Goal: Information Seeking & Learning: Learn about a topic

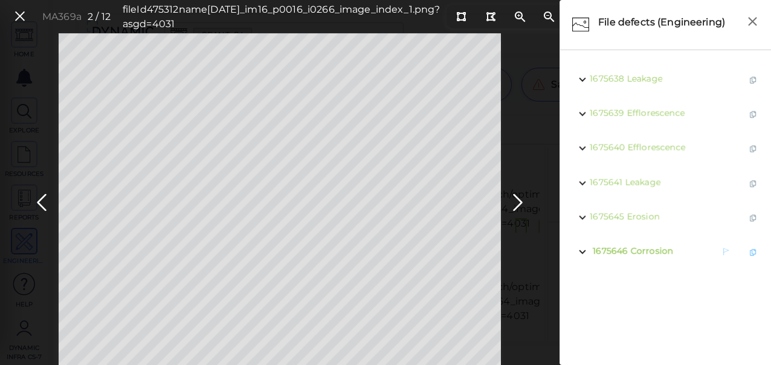
click at [633, 249] on span "Corrosion" at bounding box center [651, 250] width 42 height 11
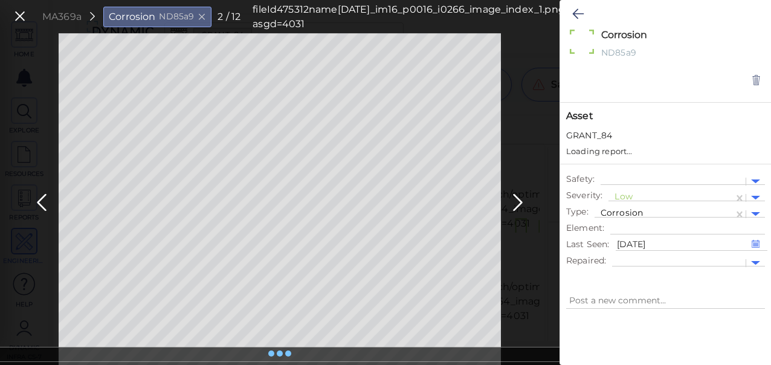
type textarea "x"
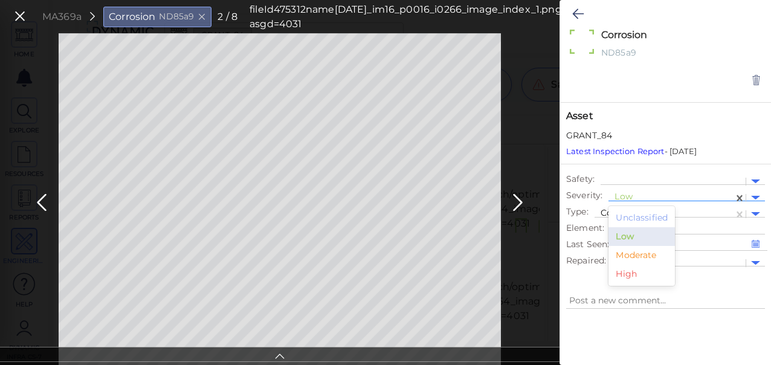
click at [623, 195] on div at bounding box center [670, 197] width 113 height 13
click at [629, 256] on div "Moderate" at bounding box center [641, 255] width 66 height 19
type textarea "x"
click at [578, 15] on icon at bounding box center [577, 14] width 11 height 14
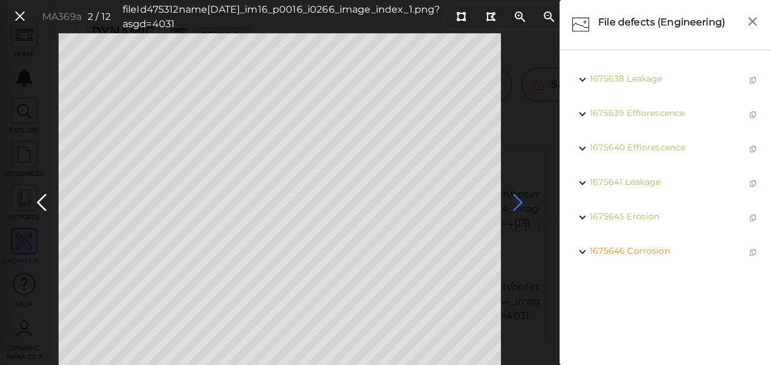
click at [515, 201] on icon at bounding box center [517, 203] width 19 height 24
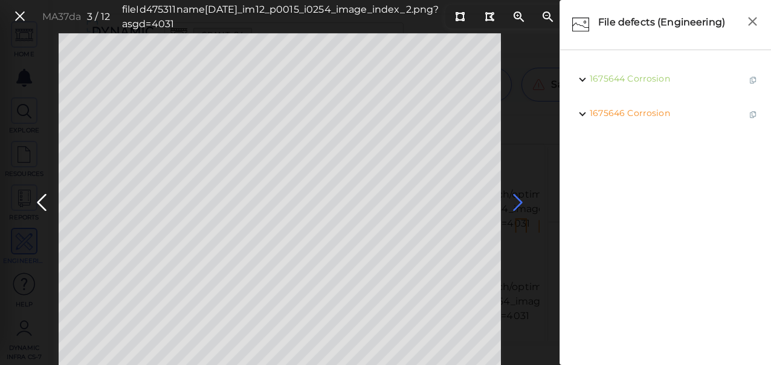
click at [513, 202] on icon at bounding box center [517, 203] width 19 height 24
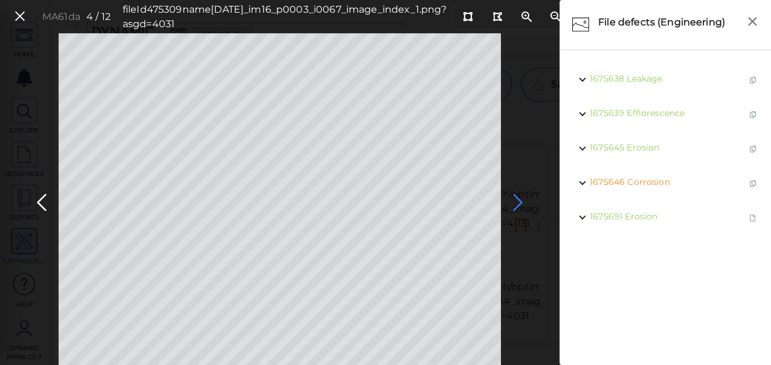
click at [513, 202] on icon at bounding box center [517, 203] width 19 height 24
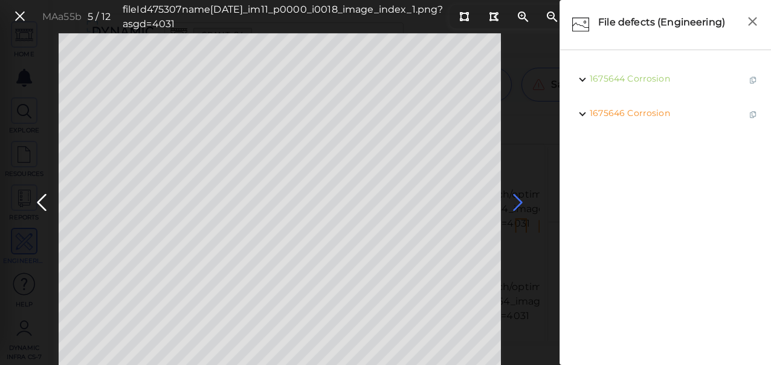
click at [513, 202] on icon at bounding box center [517, 203] width 19 height 24
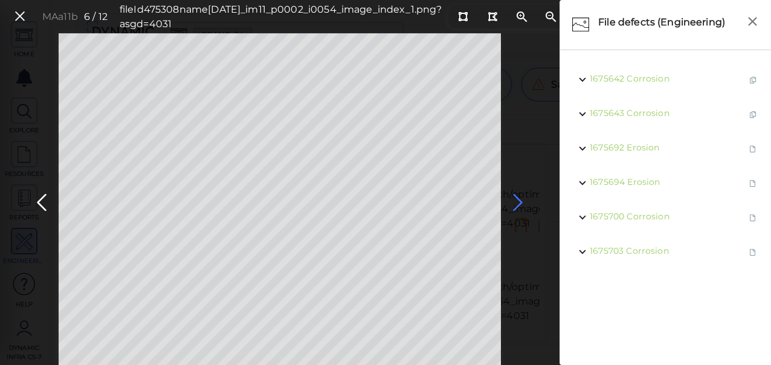
click at [513, 202] on icon at bounding box center [517, 203] width 19 height 24
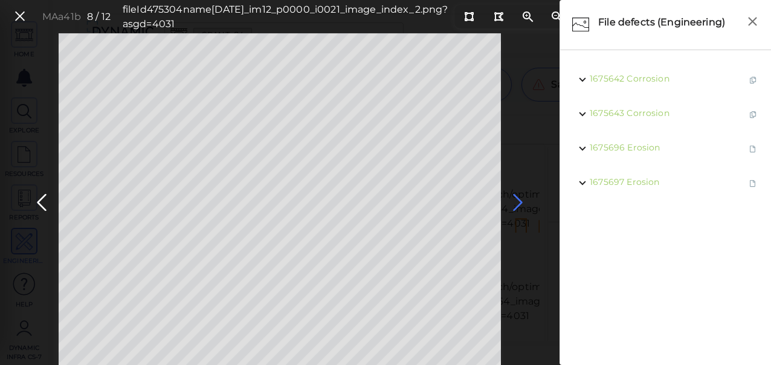
click at [513, 202] on icon at bounding box center [517, 203] width 19 height 24
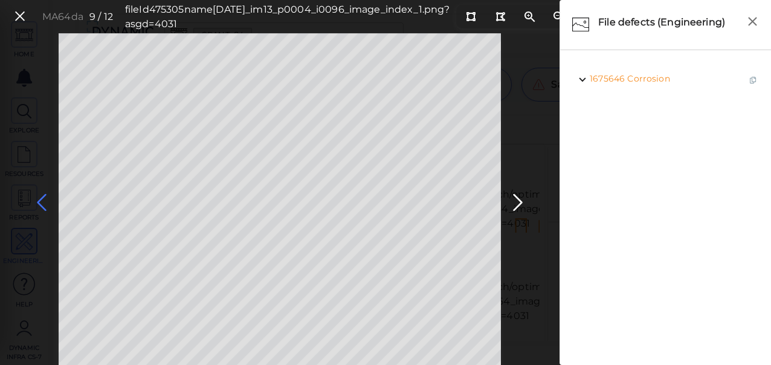
click at [39, 202] on icon at bounding box center [41, 203] width 19 height 24
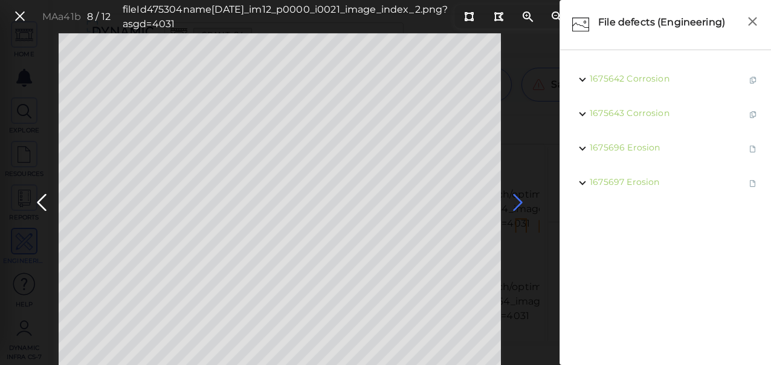
click at [516, 201] on icon at bounding box center [517, 203] width 19 height 24
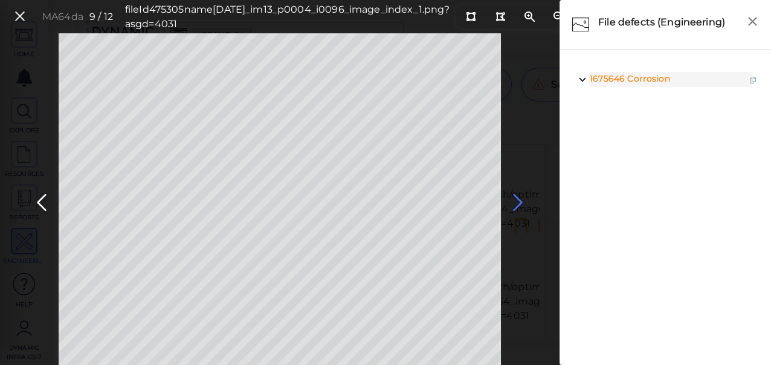
click at [518, 201] on icon at bounding box center [517, 203] width 19 height 24
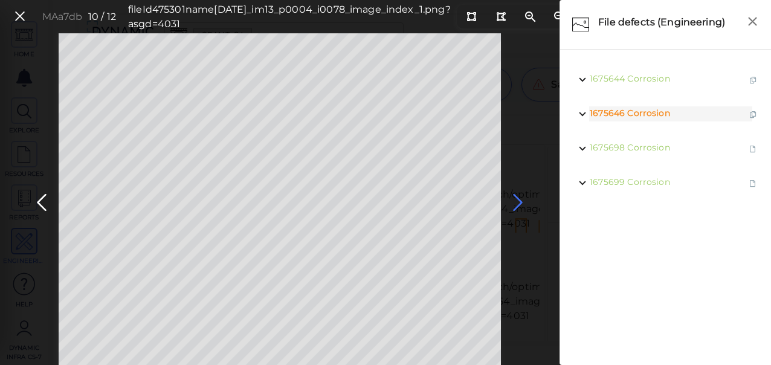
click at [518, 201] on icon at bounding box center [517, 203] width 19 height 24
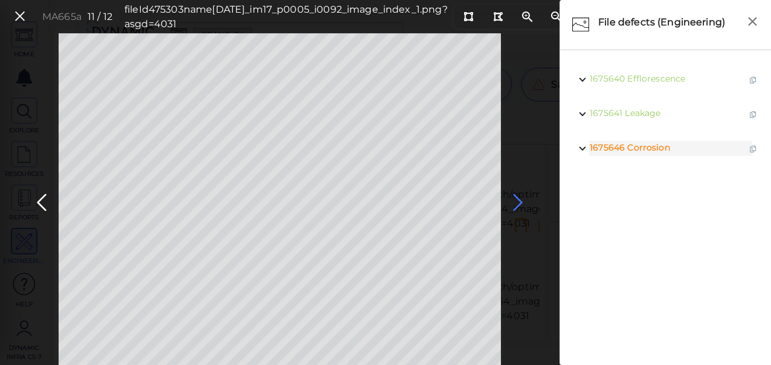
click at [516, 203] on icon at bounding box center [517, 203] width 19 height 24
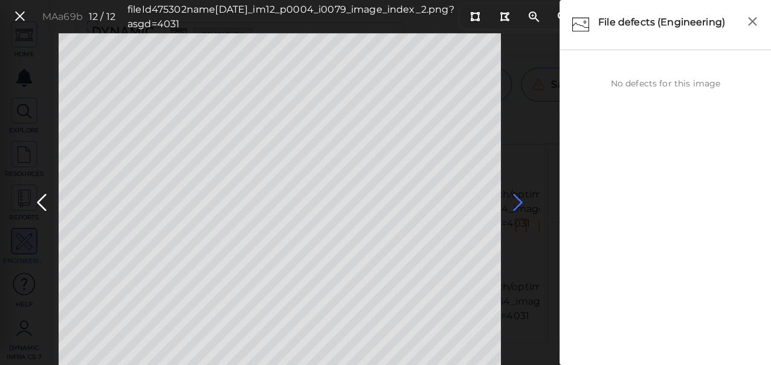
click at [516, 203] on icon at bounding box center [517, 203] width 19 height 24
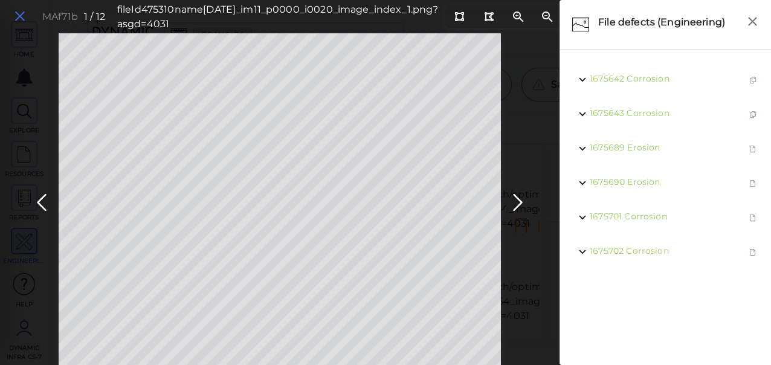
click at [24, 16] on icon at bounding box center [19, 16] width 13 height 16
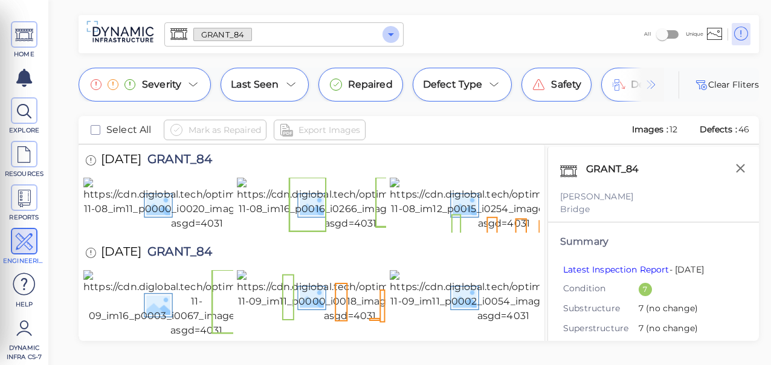
click at [389, 36] on icon "Open" at bounding box center [391, 34] width 14 height 14
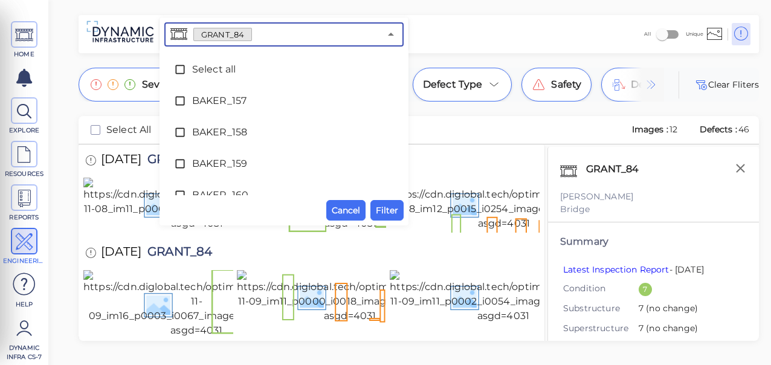
scroll to position [2874, 0]
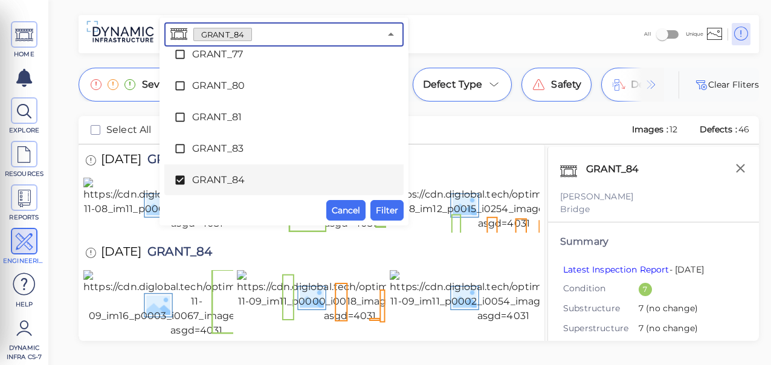
click at [184, 176] on icon at bounding box center [179, 180] width 9 height 9
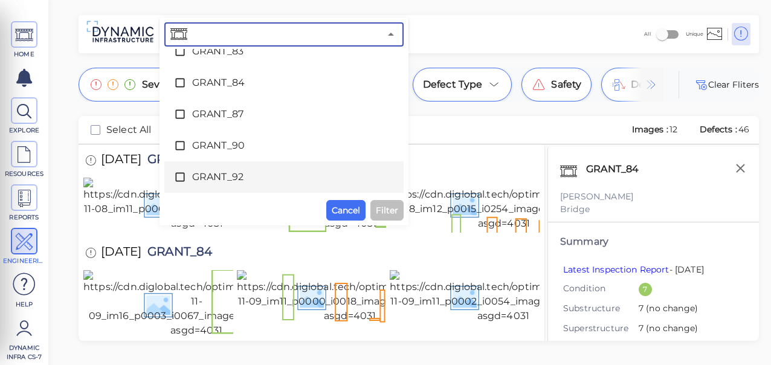
scroll to position [3001, 0]
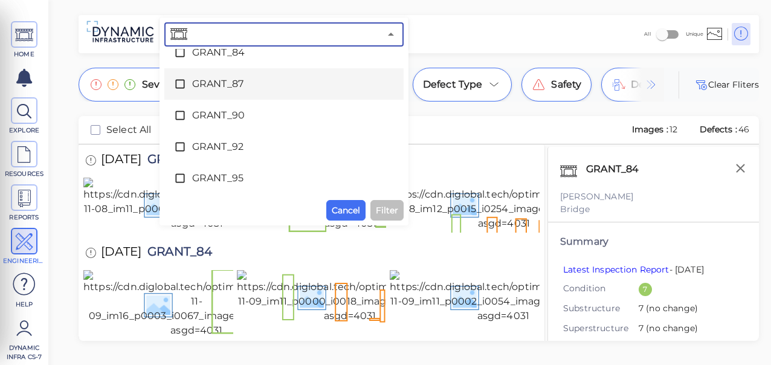
click at [178, 82] on icon at bounding box center [180, 84] width 12 height 12
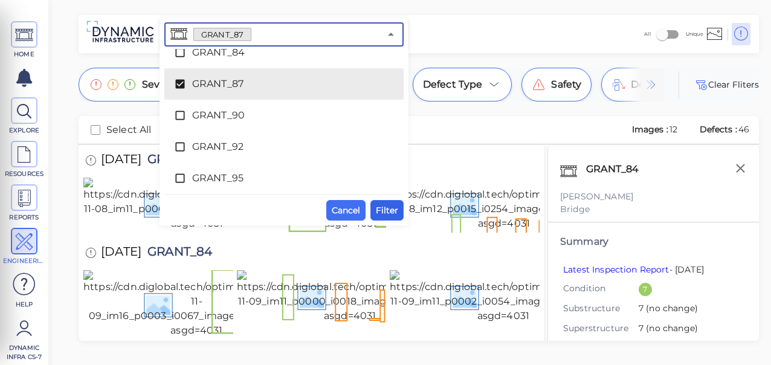
click at [382, 212] on span "Filter" at bounding box center [387, 210] width 22 height 14
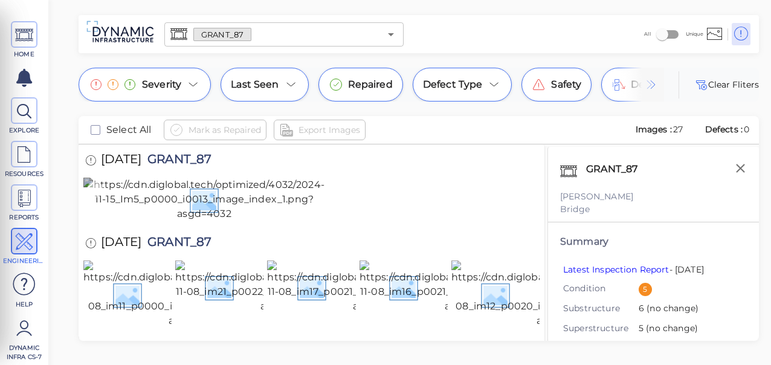
click at [265, 221] on img at bounding box center [204, 199] width 242 height 43
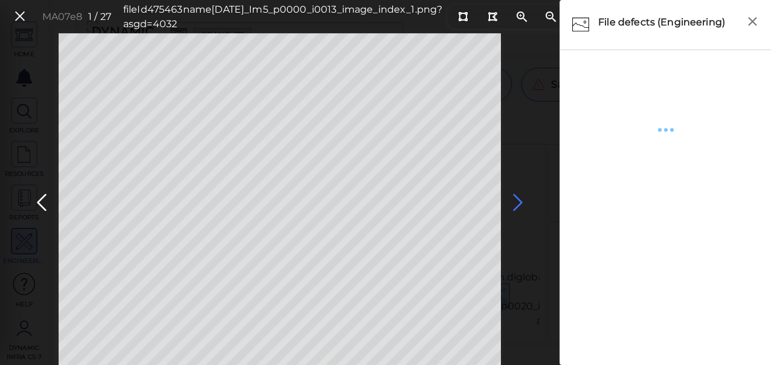
click at [512, 198] on icon at bounding box center [517, 203] width 19 height 24
click at [41, 205] on icon at bounding box center [41, 203] width 19 height 24
click at [516, 202] on icon at bounding box center [517, 203] width 19 height 24
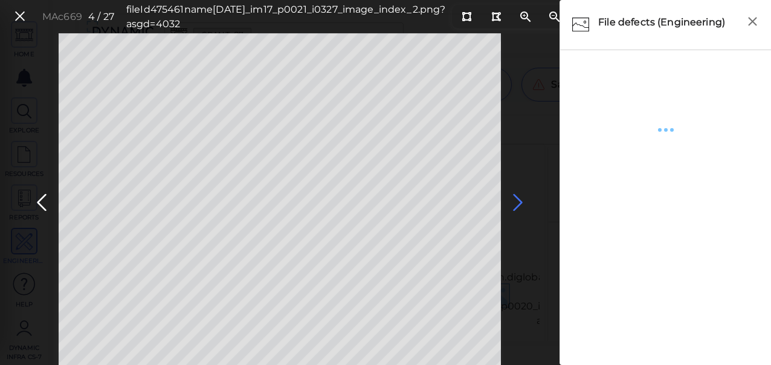
click at [513, 196] on icon at bounding box center [517, 203] width 19 height 24
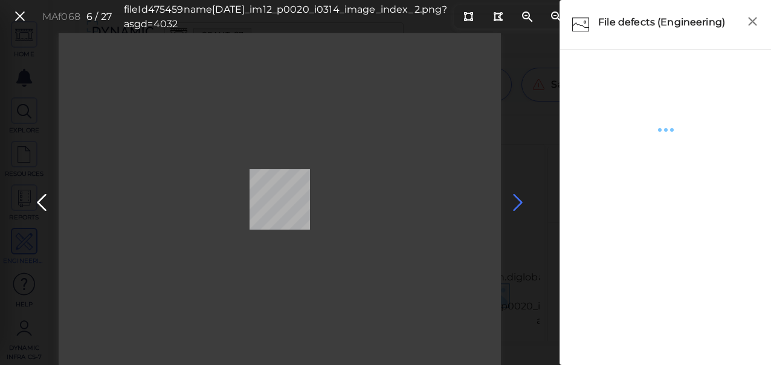
click at [513, 197] on icon at bounding box center [517, 203] width 19 height 24
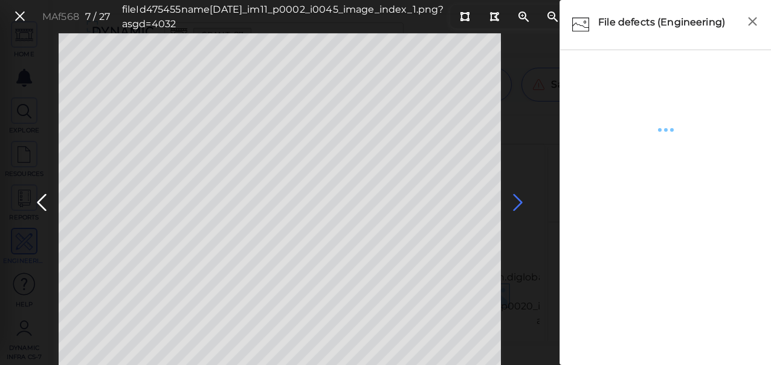
click at [518, 206] on icon at bounding box center [517, 203] width 19 height 24
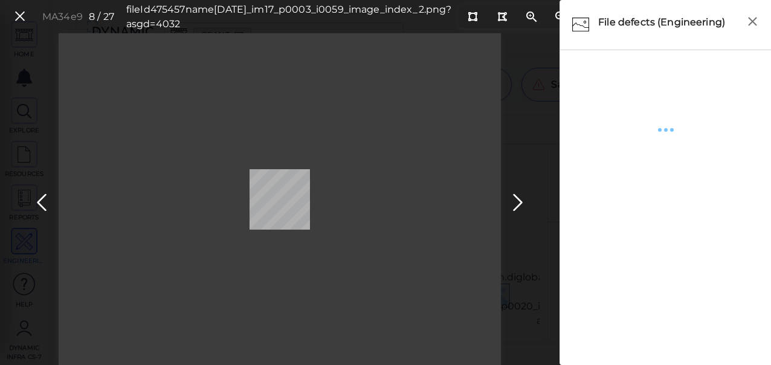
drag, startPoint x: 22, startPoint y: 12, endPoint x: 18, endPoint y: 5, distance: 7.9
click at [22, 12] on icon at bounding box center [19, 16] width 13 height 16
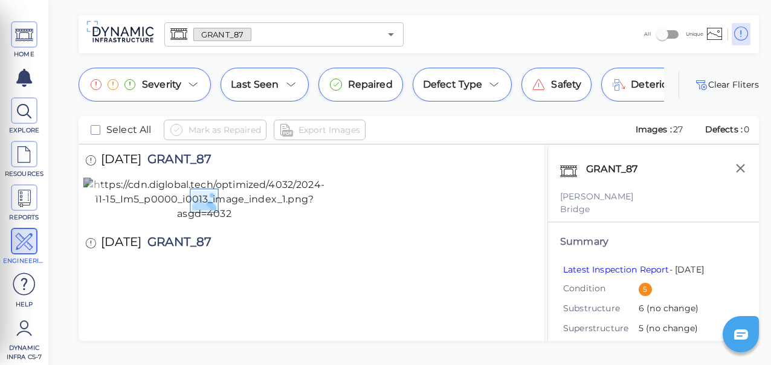
click at [179, 221] on img at bounding box center [204, 199] width 242 height 43
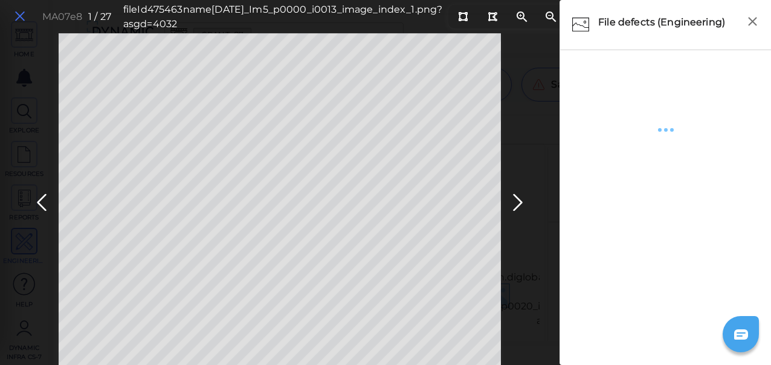
click at [15, 15] on icon at bounding box center [19, 16] width 13 height 16
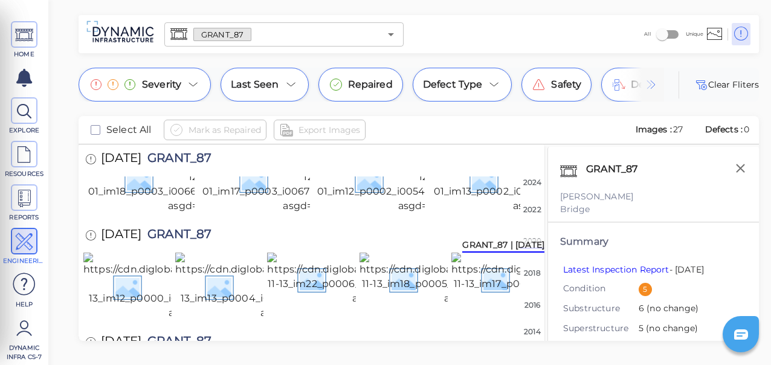
scroll to position [423, 0]
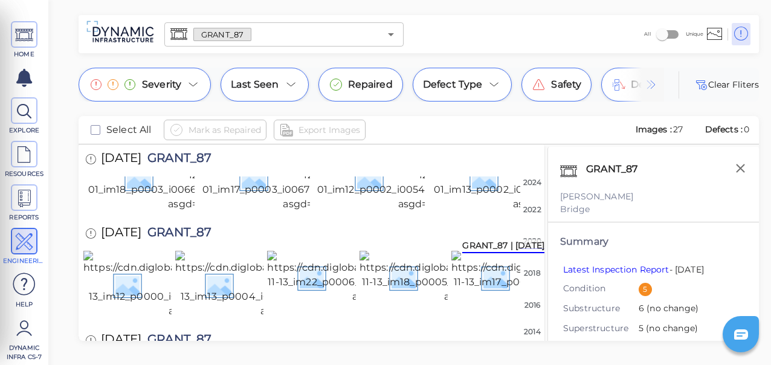
click at [280, 105] on img at bounding box center [310, 71] width 224 height 68
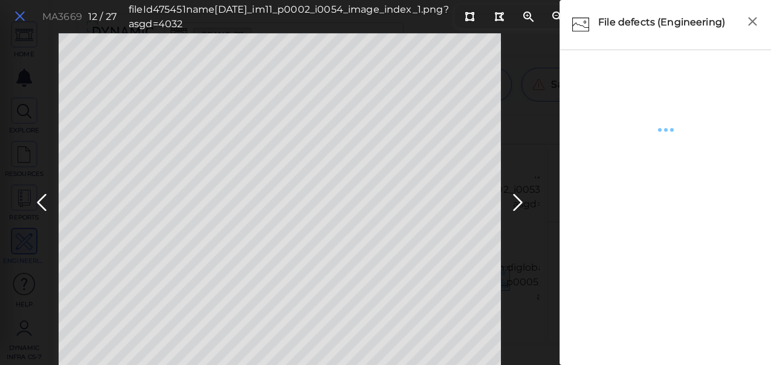
click at [22, 18] on icon at bounding box center [19, 16] width 13 height 16
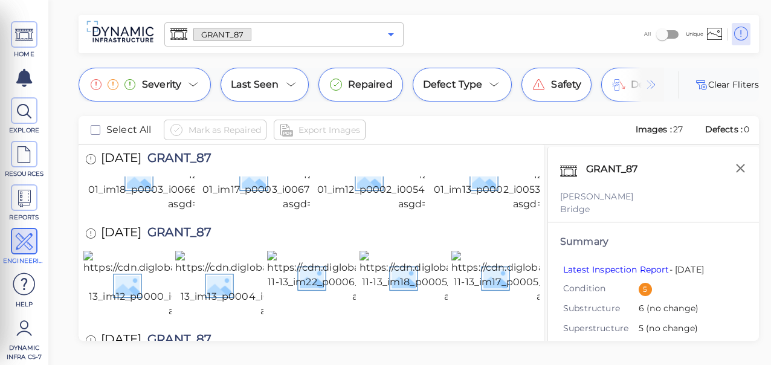
click at [390, 37] on icon "Open" at bounding box center [391, 34] width 14 height 14
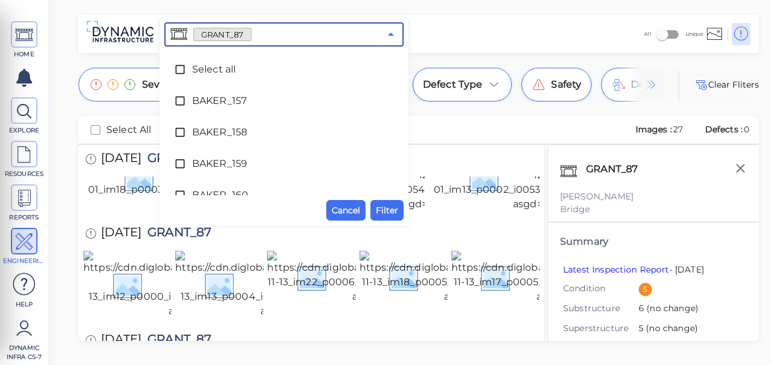
scroll to position [2905, 0]
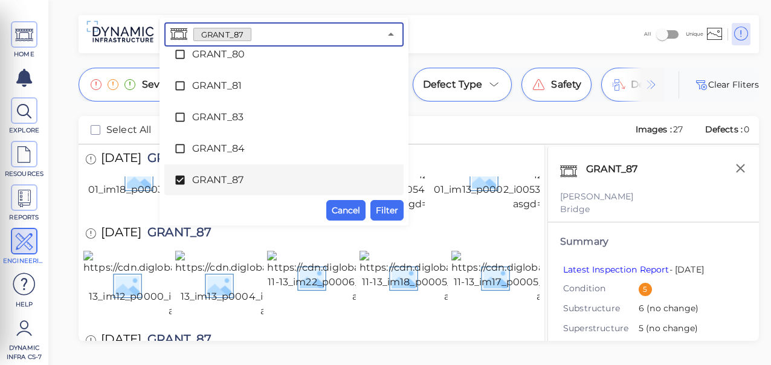
click at [179, 177] on icon at bounding box center [179, 180] width 9 height 9
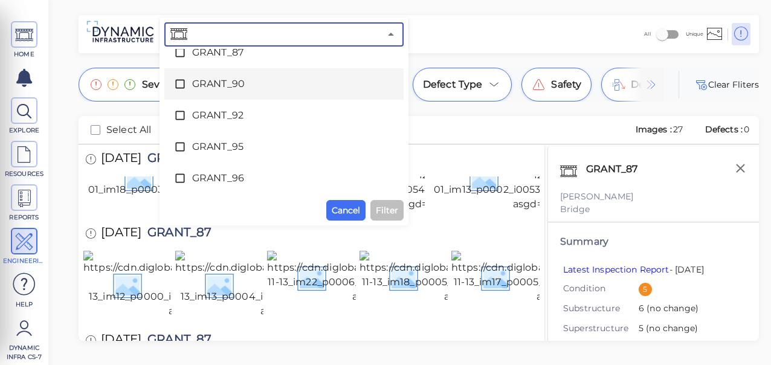
click at [178, 82] on icon at bounding box center [180, 84] width 12 height 12
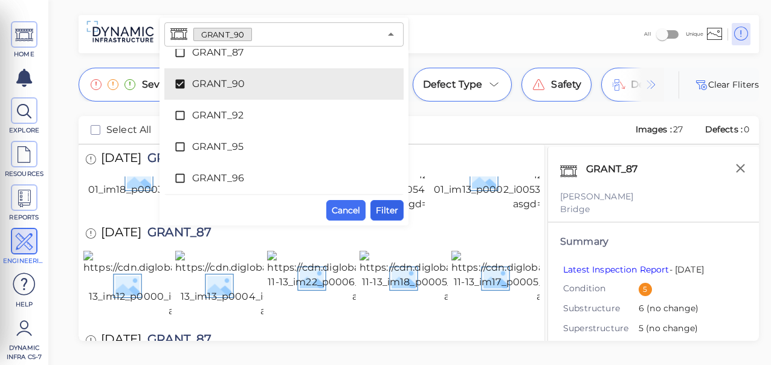
click at [384, 207] on span "Filter" at bounding box center [387, 210] width 22 height 14
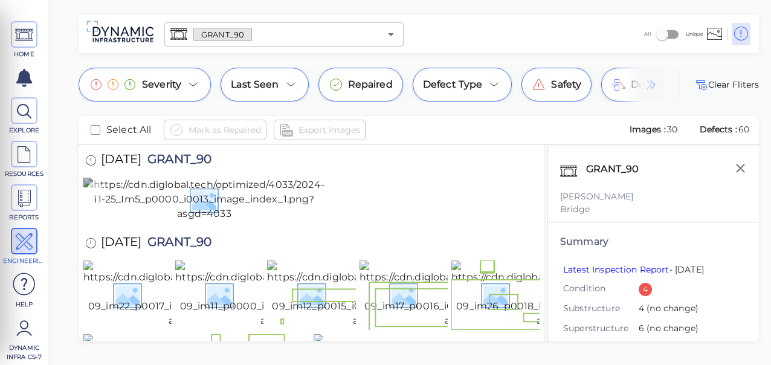
click at [187, 221] on img at bounding box center [204, 199] width 242 height 43
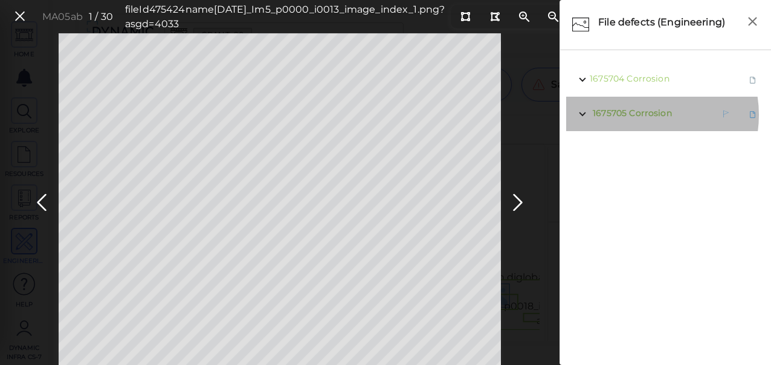
click at [638, 115] on span "Corrosion" at bounding box center [650, 113] width 42 height 11
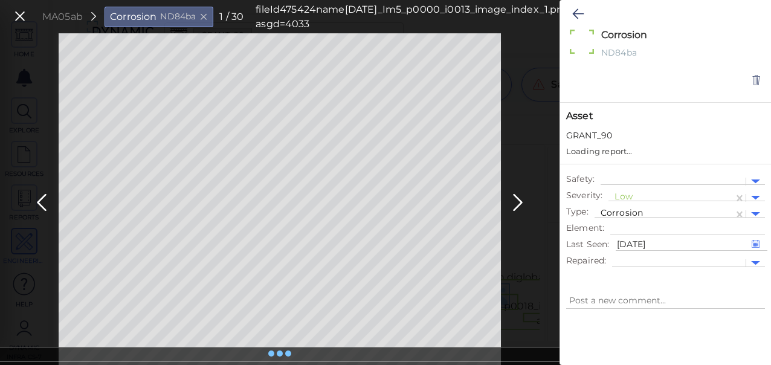
type textarea "x"
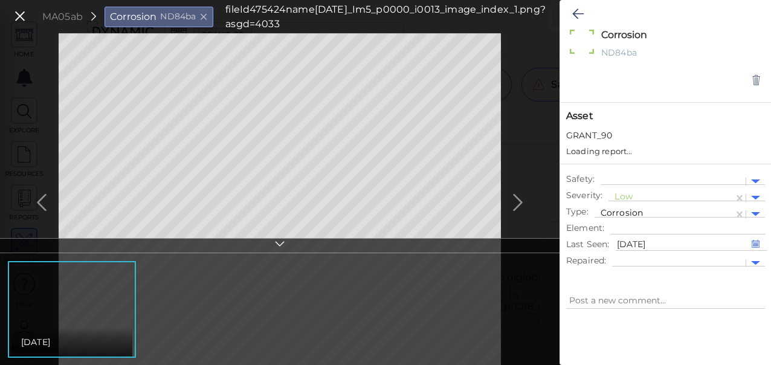
type textarea "x"
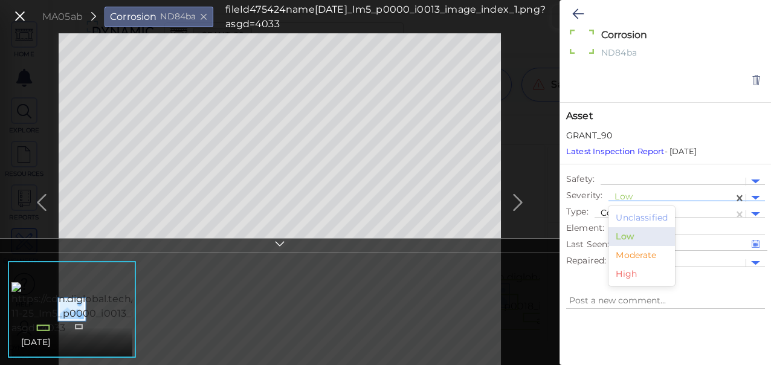
click at [622, 192] on div at bounding box center [670, 197] width 113 height 13
click at [643, 247] on div "Moderate" at bounding box center [641, 255] width 66 height 19
type textarea "x"
click at [568, 13] on button at bounding box center [578, 14] width 24 height 27
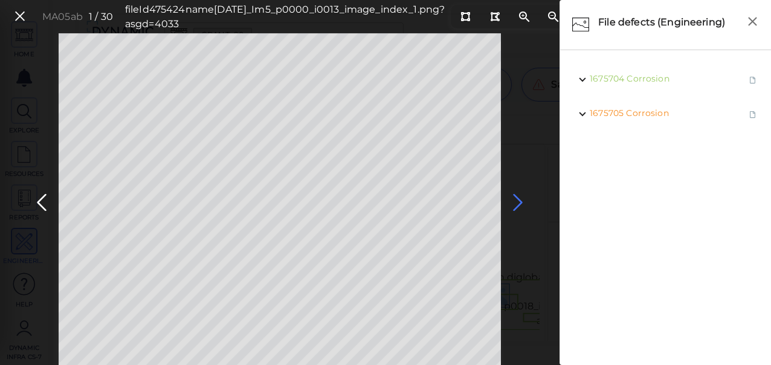
click at [515, 201] on icon at bounding box center [517, 203] width 19 height 24
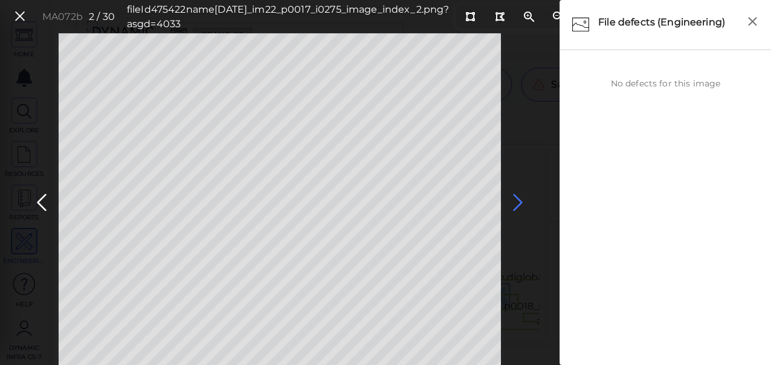
click at [517, 205] on icon at bounding box center [517, 203] width 19 height 24
click at [519, 208] on icon at bounding box center [517, 203] width 19 height 24
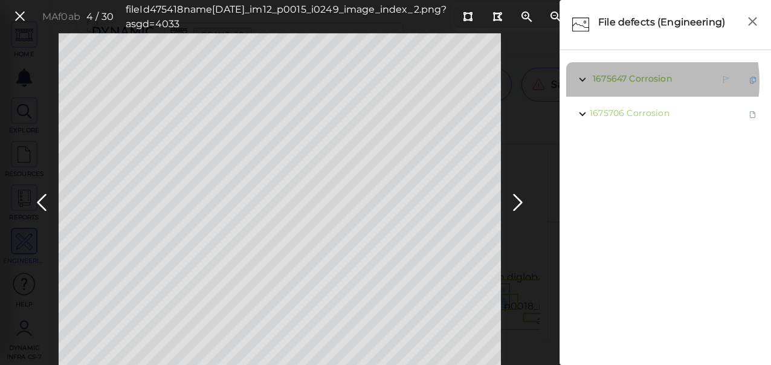
click at [631, 82] on span "Corrosion" at bounding box center [650, 78] width 42 height 11
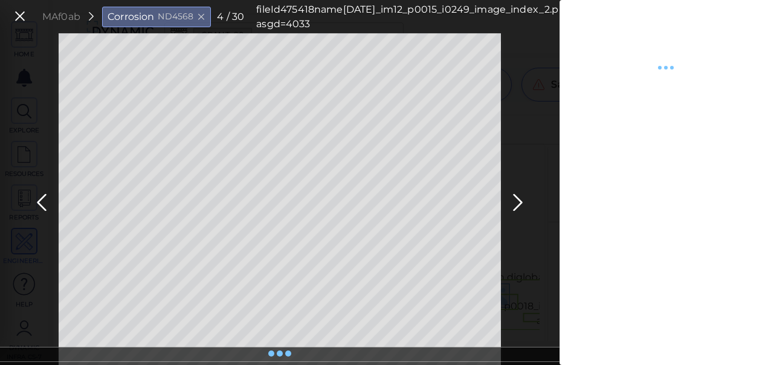
type textarea "x"
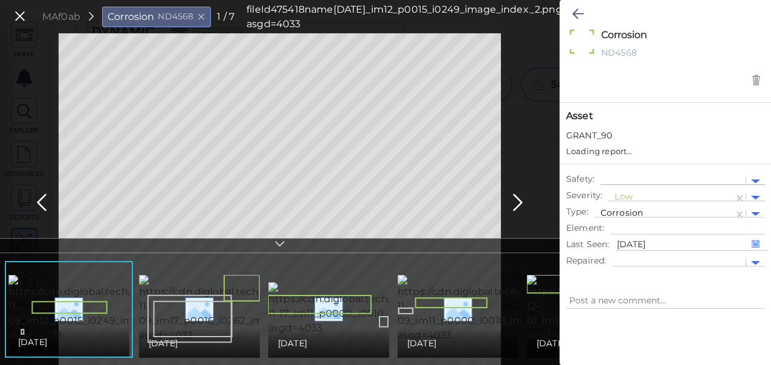
type textarea "x"
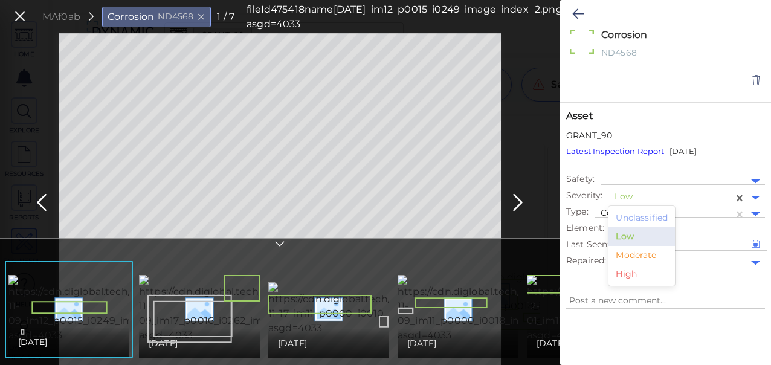
click at [629, 196] on div at bounding box center [670, 197] width 113 height 13
click at [630, 253] on div "Moderate" at bounding box center [641, 255] width 66 height 19
type textarea "x"
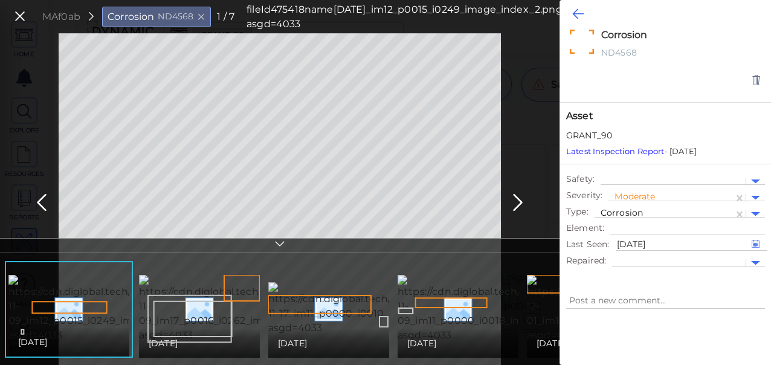
click at [575, 18] on icon at bounding box center [577, 14] width 11 height 14
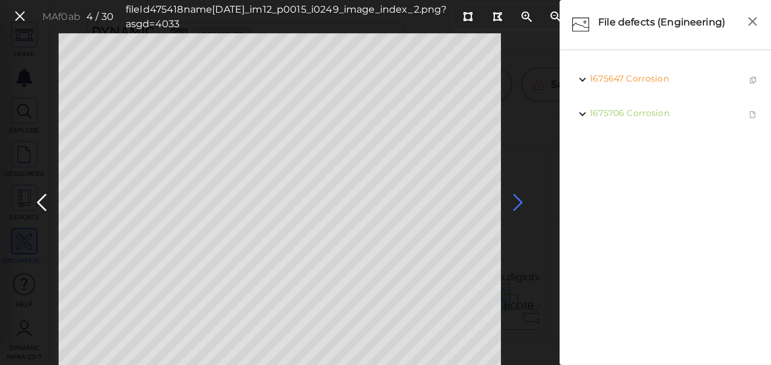
click at [518, 202] on icon at bounding box center [517, 203] width 19 height 24
click at [512, 202] on icon at bounding box center [517, 203] width 19 height 24
click at [647, 182] on span "Crack" at bounding box center [640, 181] width 24 height 11
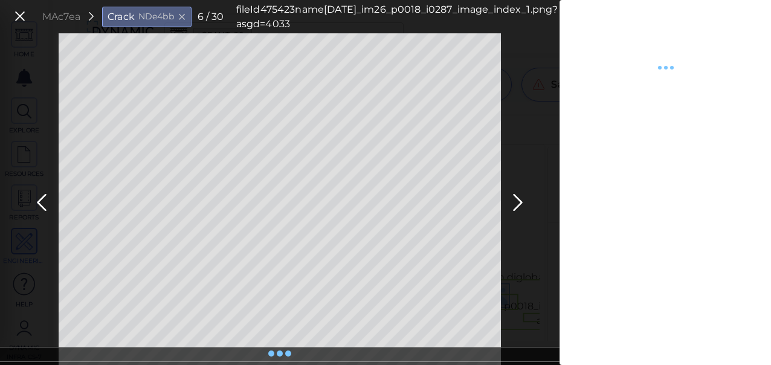
type textarea "x"
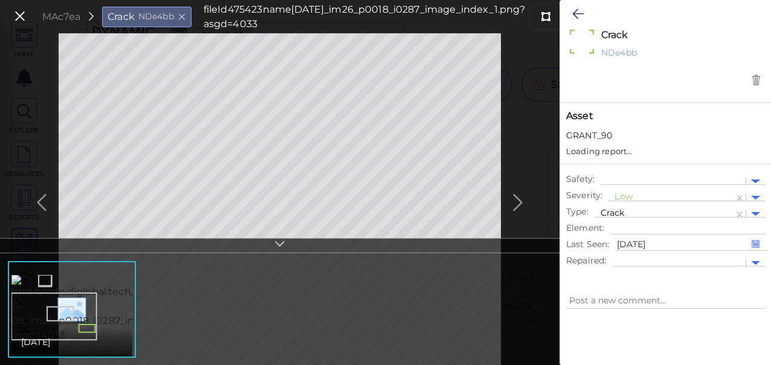
type textarea "x"
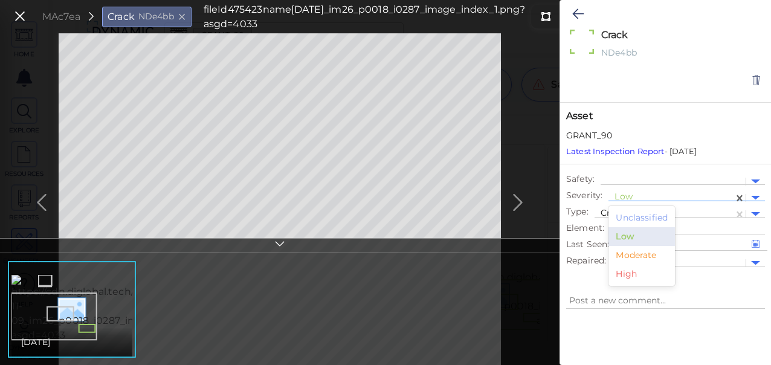
click at [628, 194] on div at bounding box center [670, 197] width 113 height 13
click at [631, 255] on div "Moderate" at bounding box center [641, 255] width 66 height 19
type textarea "x"
click at [575, 12] on icon at bounding box center [577, 14] width 11 height 14
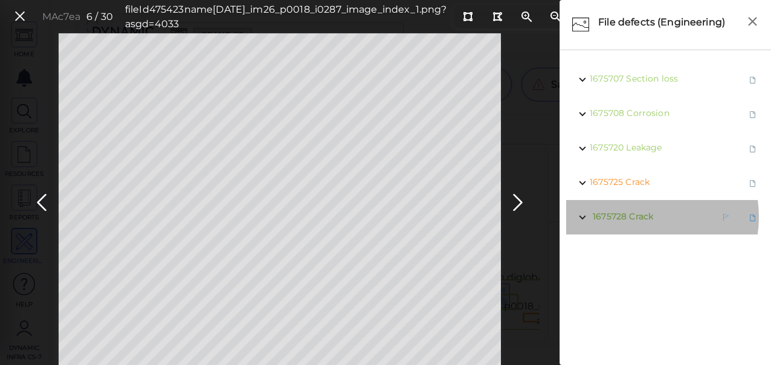
click at [639, 217] on span "Crack" at bounding box center [641, 216] width 24 height 11
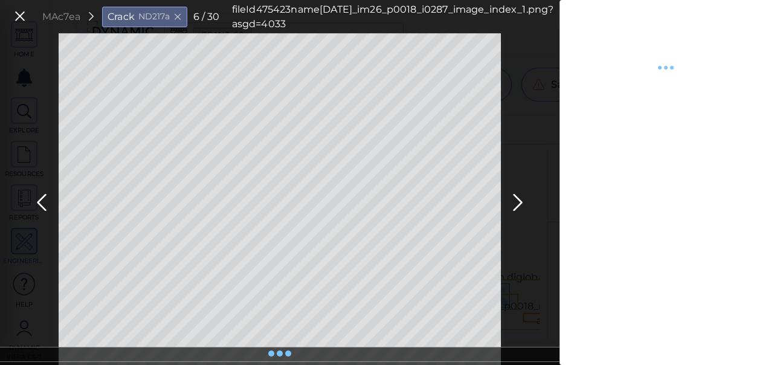
type textarea "x"
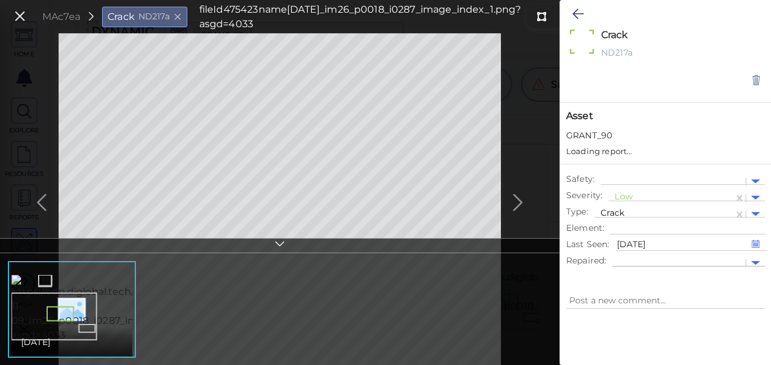
type textarea "x"
click at [633, 193] on div at bounding box center [670, 197] width 113 height 13
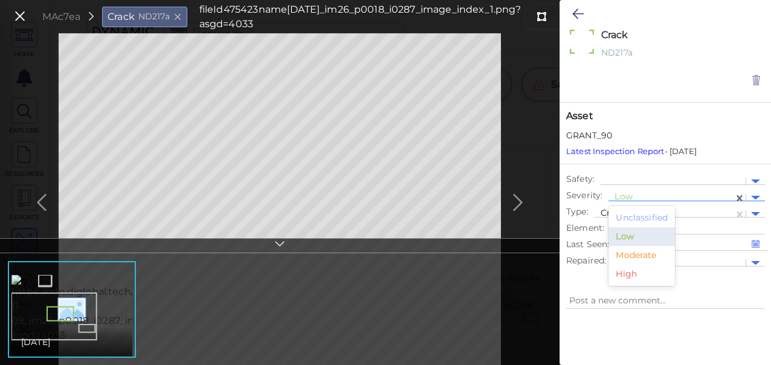
click at [635, 251] on div "Moderate" at bounding box center [641, 255] width 66 height 19
click at [571, 14] on button at bounding box center [578, 14] width 24 height 27
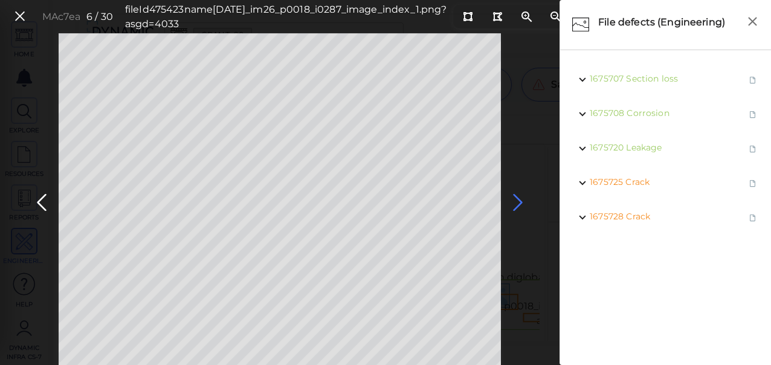
click at [513, 199] on icon at bounding box center [517, 203] width 19 height 24
click at [516, 201] on icon at bounding box center [517, 203] width 19 height 24
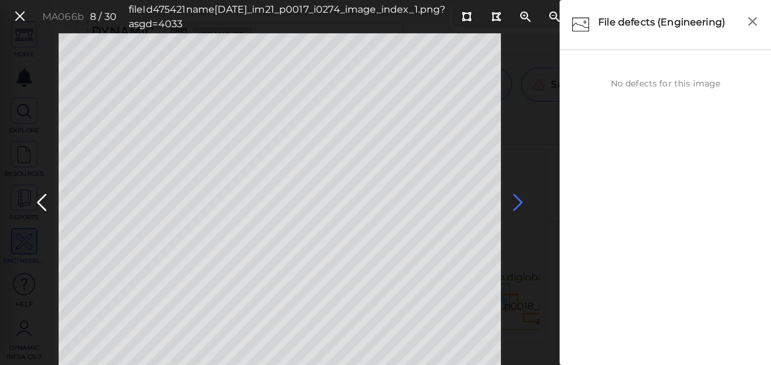
click at [516, 201] on icon at bounding box center [517, 203] width 19 height 24
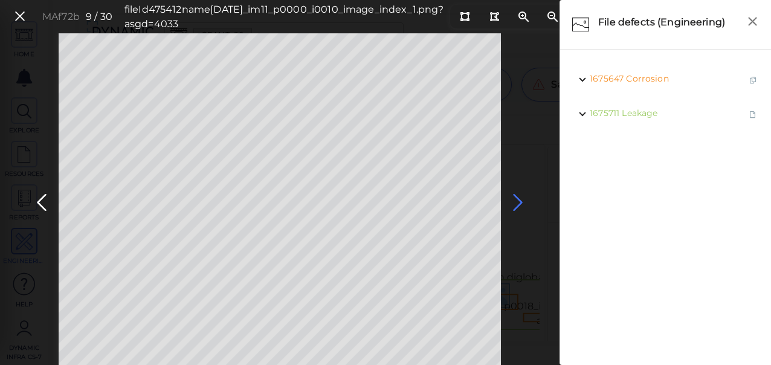
click at [512, 202] on icon at bounding box center [517, 203] width 19 height 24
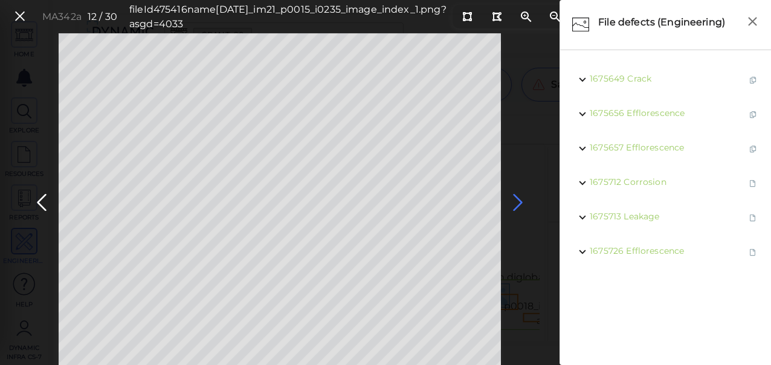
click at [518, 202] on icon at bounding box center [517, 203] width 19 height 24
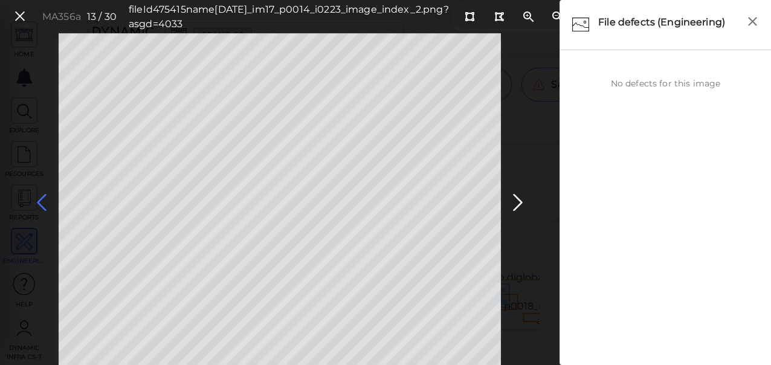
click at [40, 196] on icon at bounding box center [41, 203] width 19 height 24
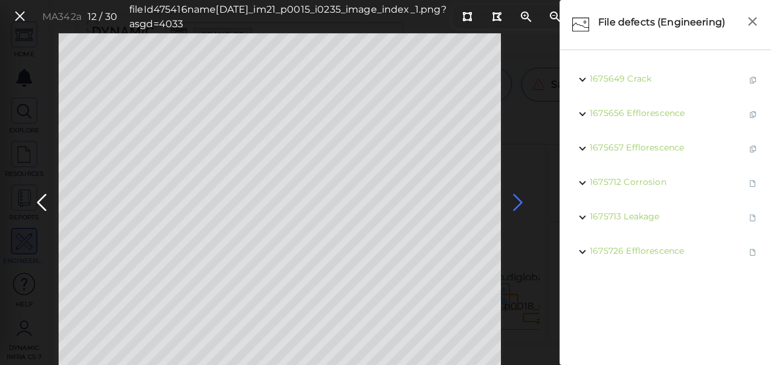
click at [514, 198] on icon at bounding box center [517, 203] width 19 height 24
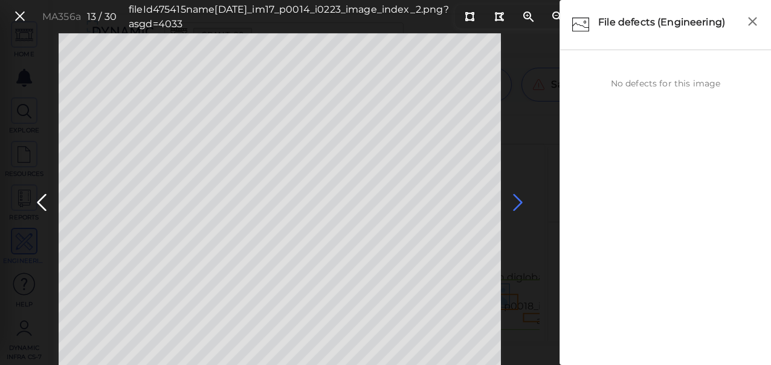
click at [514, 198] on icon at bounding box center [517, 203] width 19 height 24
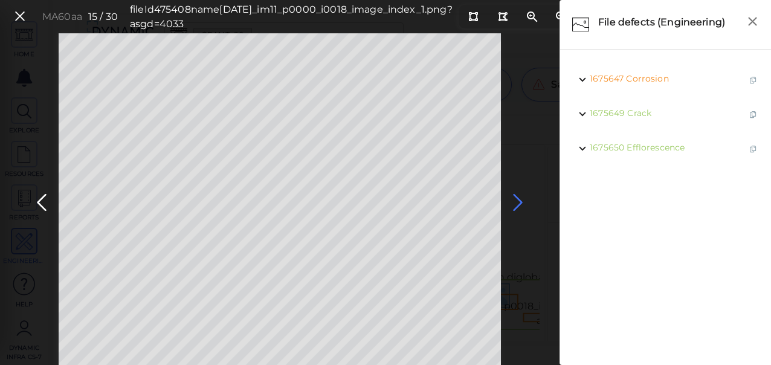
click at [514, 198] on icon at bounding box center [517, 203] width 19 height 24
click at [634, 72] on span "1675648 Corrosion" at bounding box center [631, 79] width 83 height 15
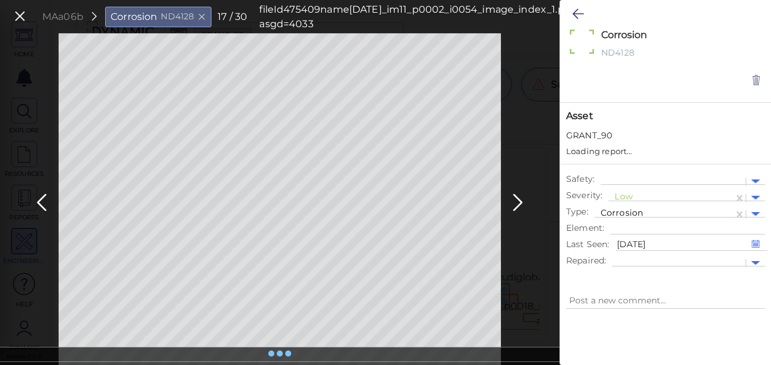
type textarea "x"
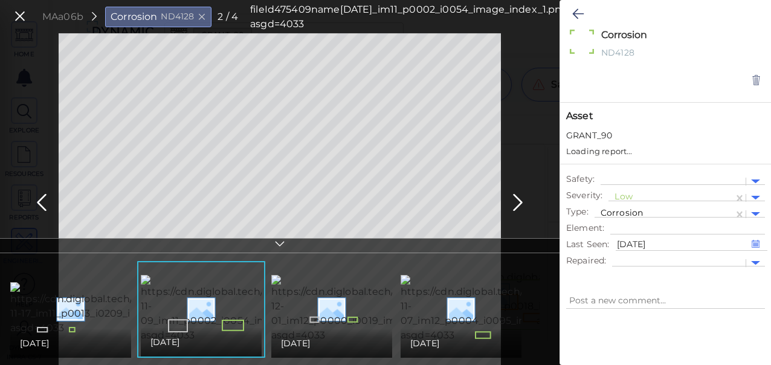
type textarea "x"
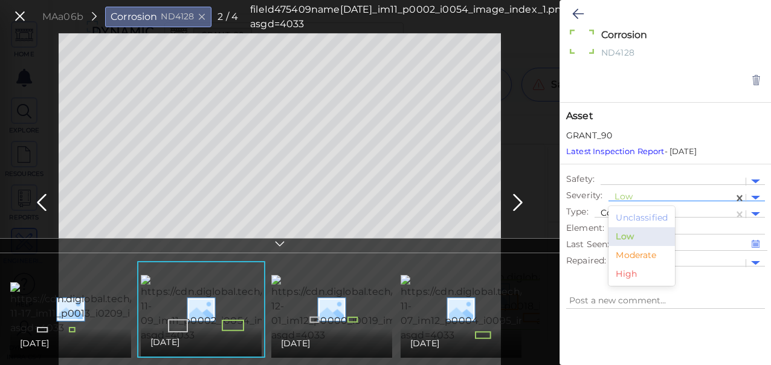
click at [625, 199] on div at bounding box center [670, 197] width 113 height 13
click at [636, 256] on div "Moderate" at bounding box center [641, 255] width 66 height 19
type textarea "x"
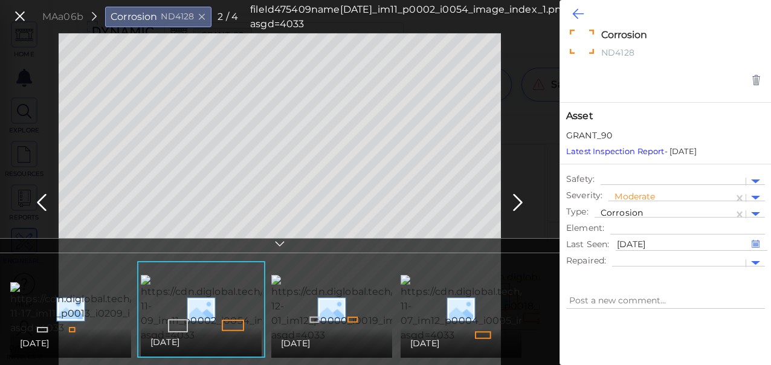
click at [568, 17] on button at bounding box center [578, 14] width 24 height 27
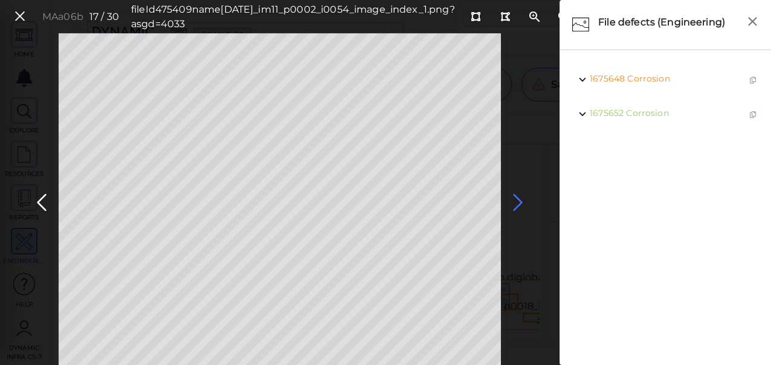
click at [516, 203] on icon at bounding box center [517, 203] width 19 height 24
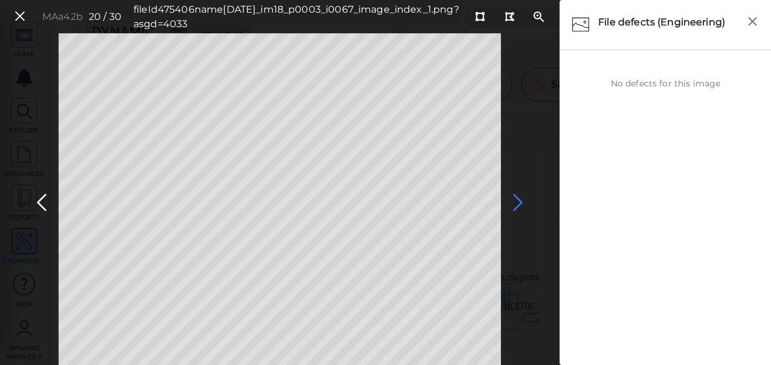
click at [513, 200] on icon at bounding box center [517, 203] width 19 height 24
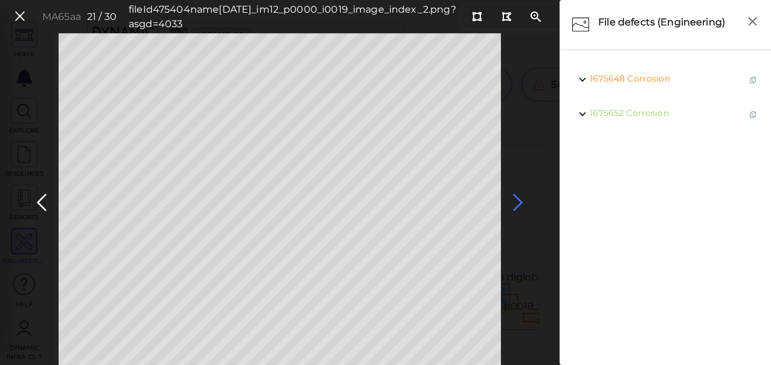
click at [516, 201] on icon at bounding box center [517, 203] width 19 height 24
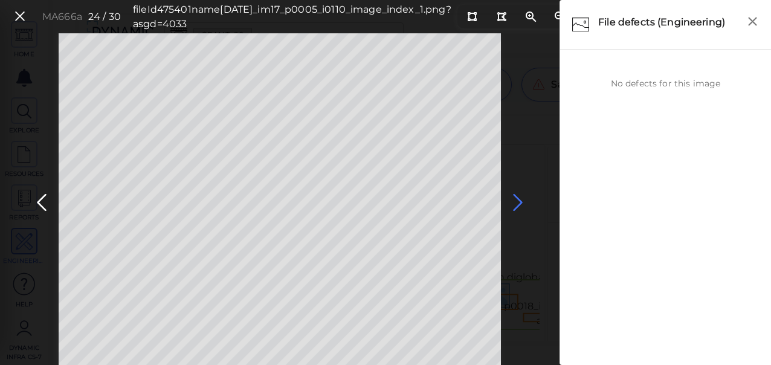
click at [516, 201] on icon at bounding box center [517, 203] width 19 height 24
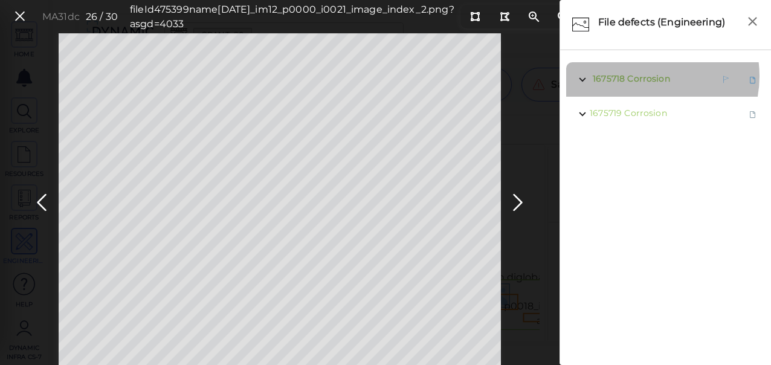
click at [643, 76] on span "Corrosion" at bounding box center [648, 78] width 42 height 11
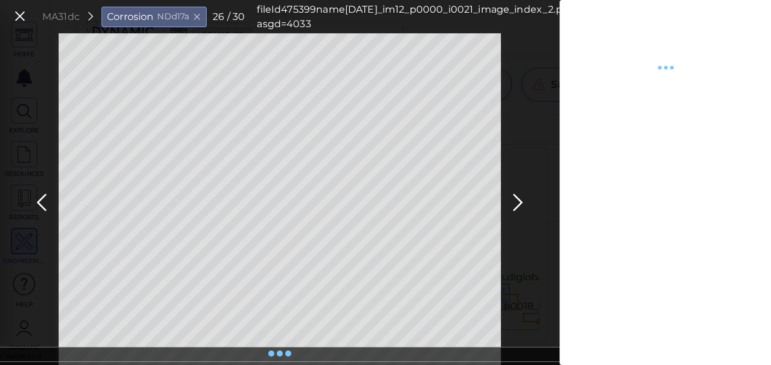
type textarea "x"
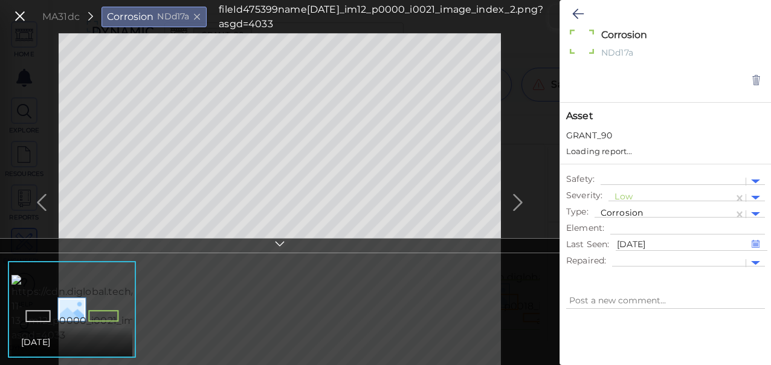
type textarea "x"
click at [611, 198] on div "Low" at bounding box center [670, 198] width 125 height 18
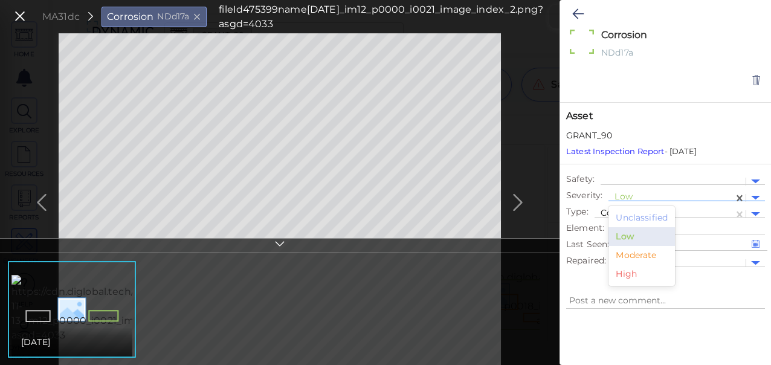
drag, startPoint x: 652, startPoint y: 256, endPoint x: 623, endPoint y: 239, distance: 32.7
click at [652, 259] on div "Moderate" at bounding box center [641, 255] width 66 height 19
type textarea "x"
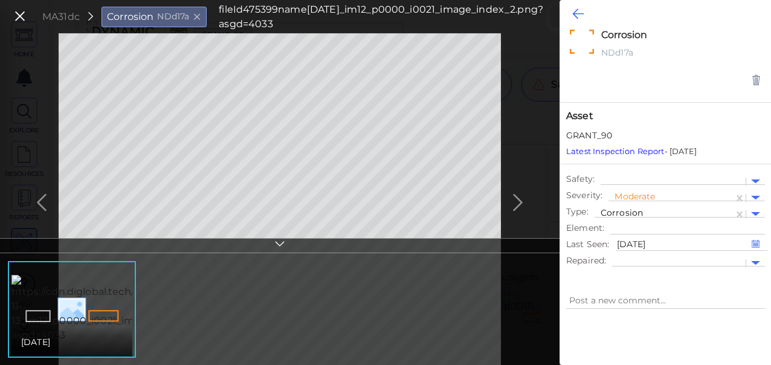
click at [574, 13] on icon at bounding box center [577, 14] width 11 height 14
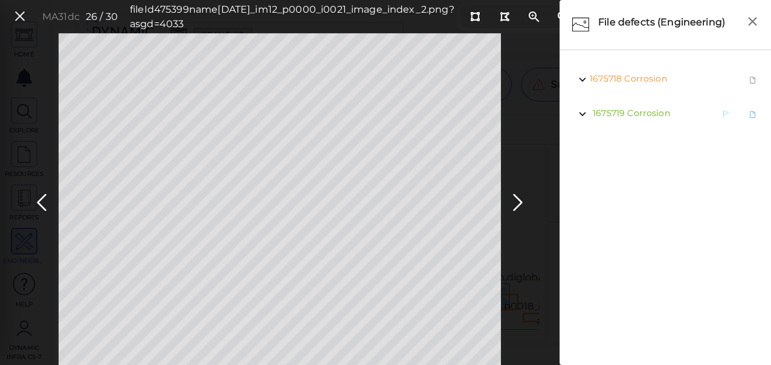
click at [638, 111] on span "Corrosion" at bounding box center [648, 113] width 42 height 11
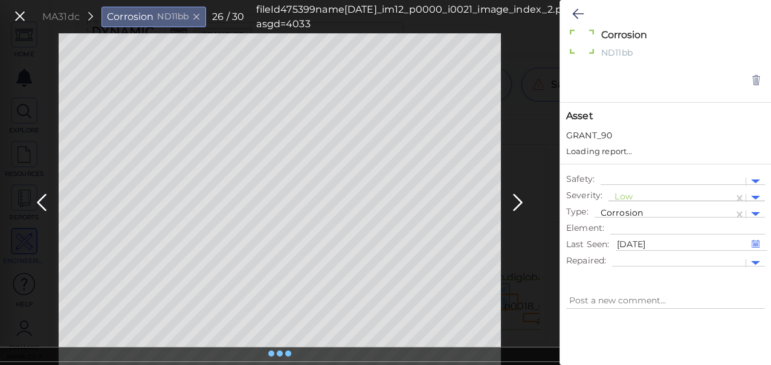
type textarea "x"
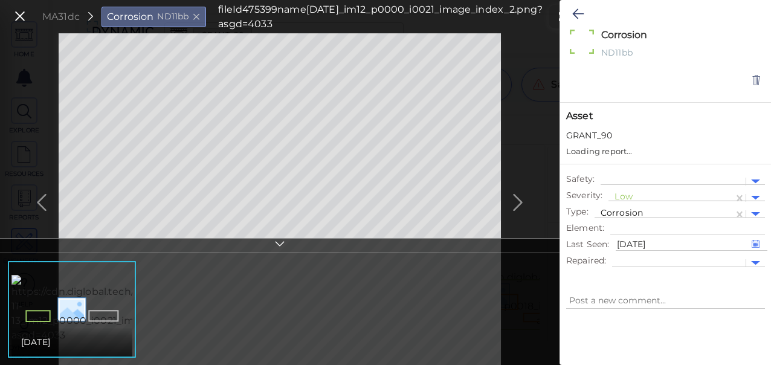
type textarea "x"
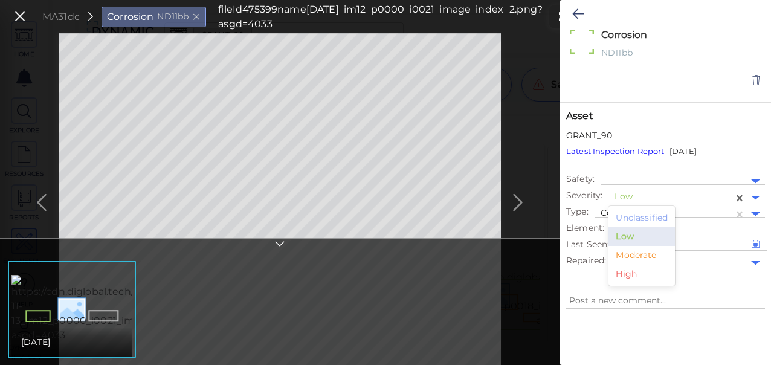
click at [620, 195] on div at bounding box center [670, 197] width 113 height 13
click at [629, 255] on div "Moderate" at bounding box center [641, 255] width 66 height 19
type textarea "x"
click at [580, 12] on icon at bounding box center [577, 14] width 11 height 14
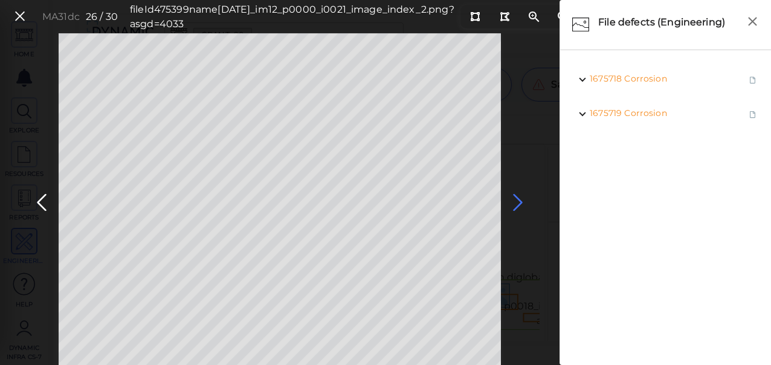
click at [512, 202] on icon at bounding box center [517, 203] width 19 height 24
click at [519, 201] on icon at bounding box center [517, 203] width 19 height 24
click at [510, 205] on icon at bounding box center [517, 203] width 19 height 24
click at [515, 204] on icon at bounding box center [517, 203] width 19 height 24
click at [21, 14] on icon at bounding box center [19, 16] width 13 height 16
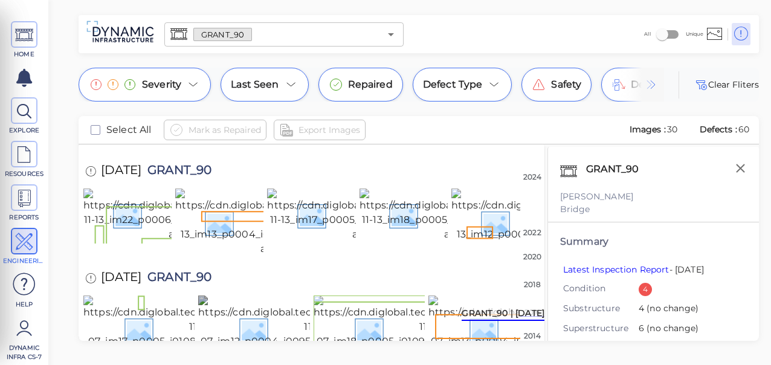
scroll to position [1071, 0]
click at [387, 295] on img at bounding box center [425, 329] width 223 height 68
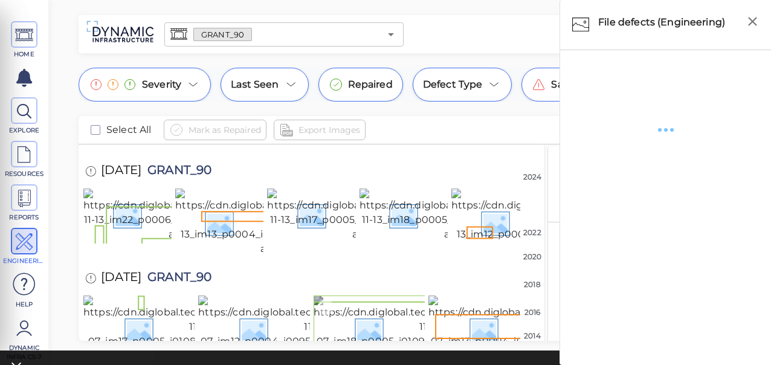
scroll to position [1073, 0]
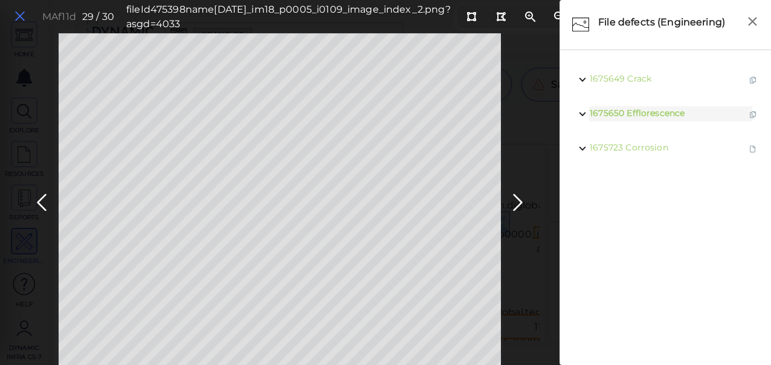
click at [22, 16] on icon at bounding box center [19, 16] width 13 height 16
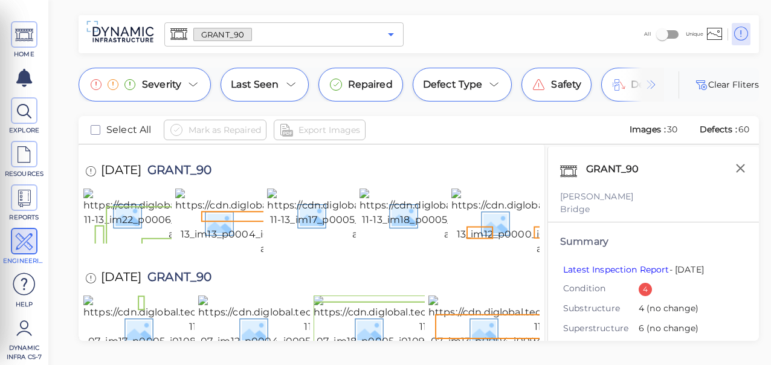
click at [390, 33] on icon "Open" at bounding box center [391, 34] width 14 height 14
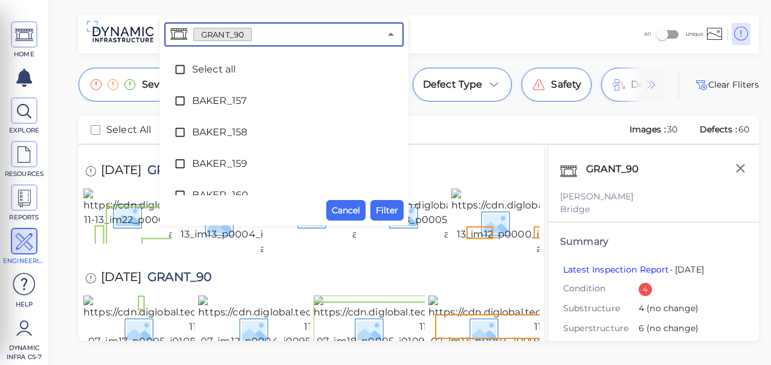
scroll to position [2936, 0]
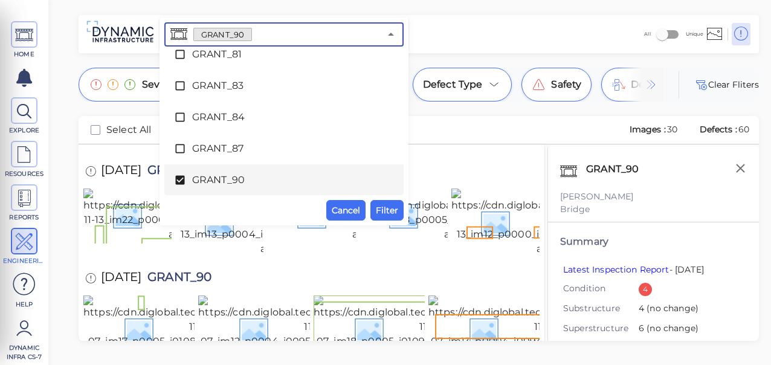
click at [177, 181] on icon at bounding box center [179, 180] width 9 height 9
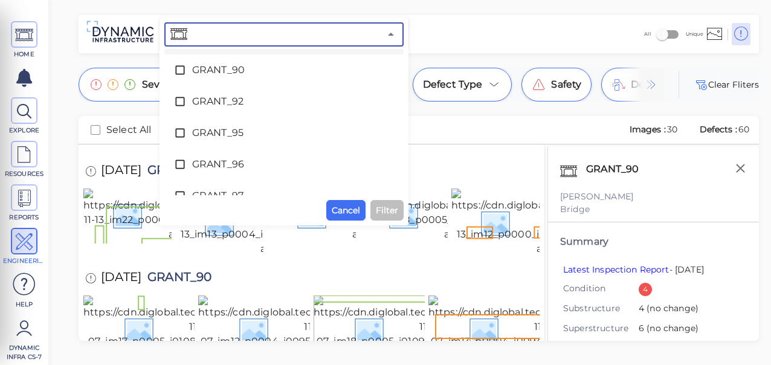
scroll to position [3064, 0]
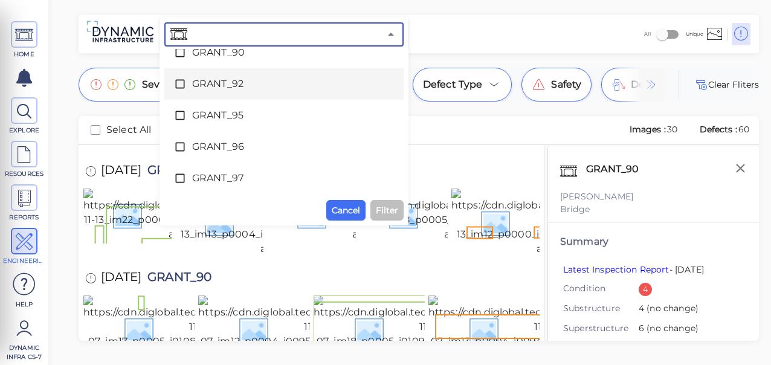
click at [183, 85] on icon at bounding box center [180, 84] width 12 height 12
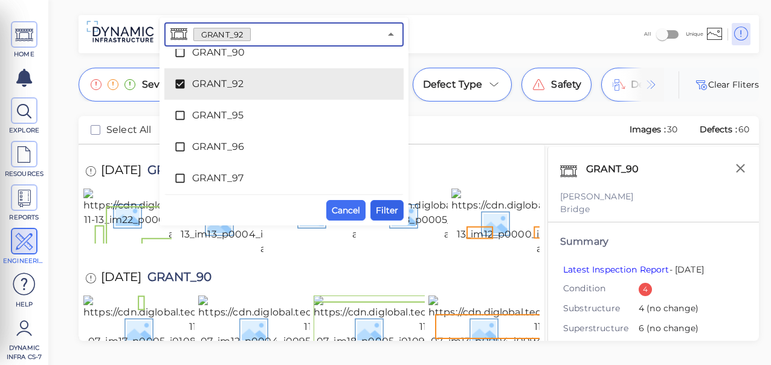
click at [390, 208] on span "Filter" at bounding box center [387, 210] width 22 height 14
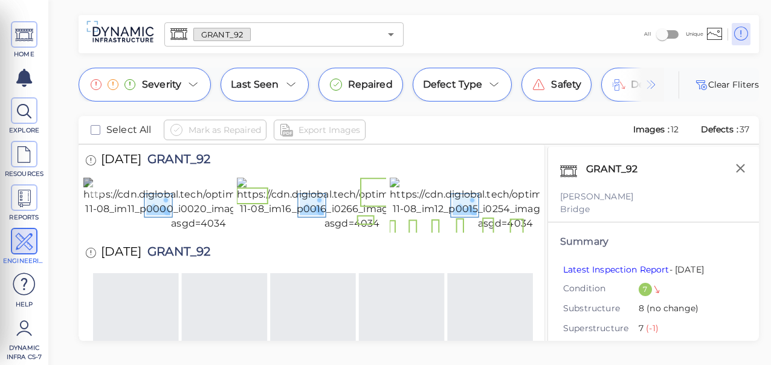
click at [172, 231] on img at bounding box center [198, 204] width 231 height 53
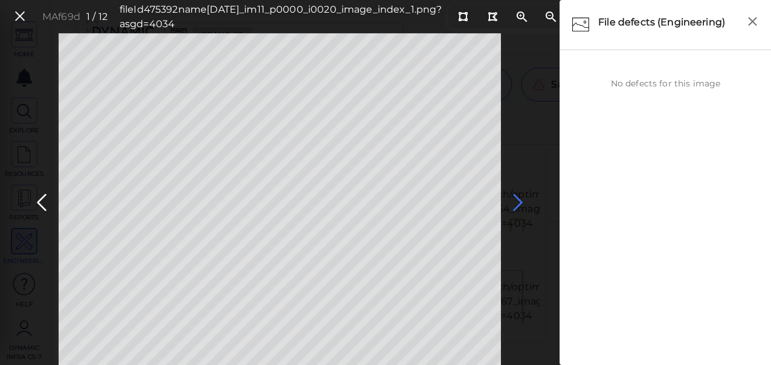
click at [517, 201] on icon at bounding box center [517, 203] width 19 height 24
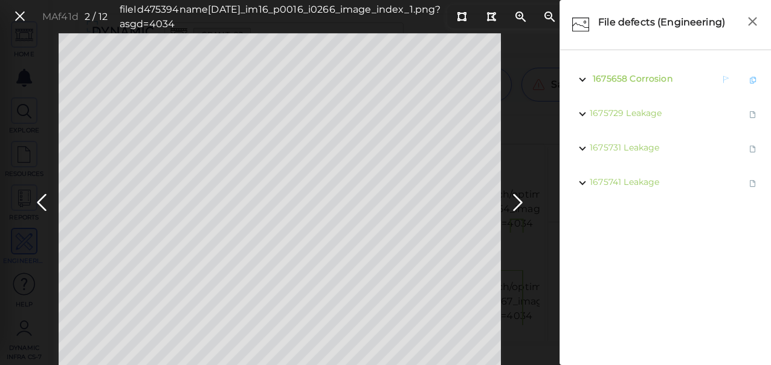
click at [645, 75] on span "Corrosion" at bounding box center [650, 78] width 42 height 11
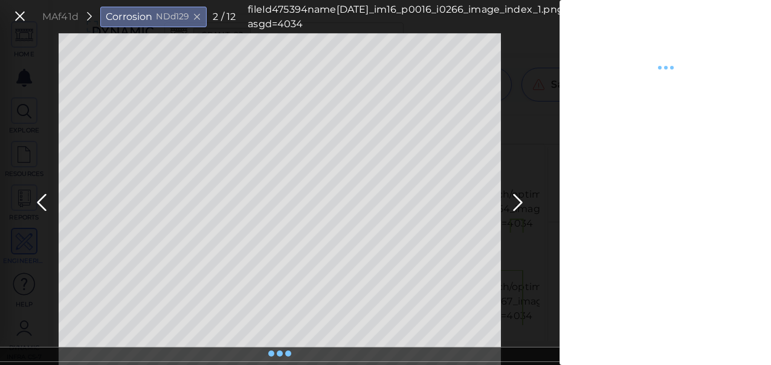
type textarea "x"
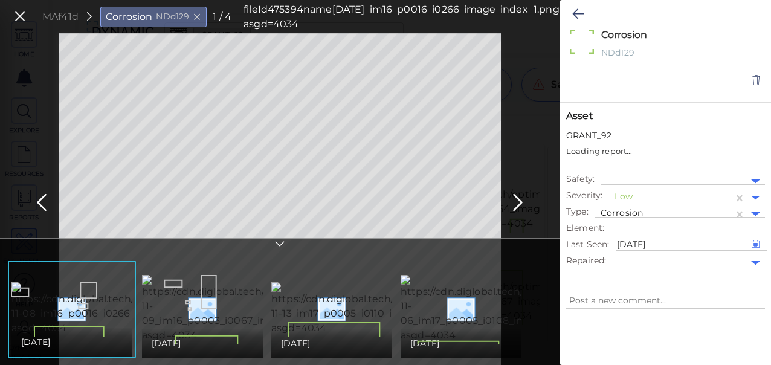
type textarea "x"
click at [619, 193] on div at bounding box center [670, 197] width 113 height 13
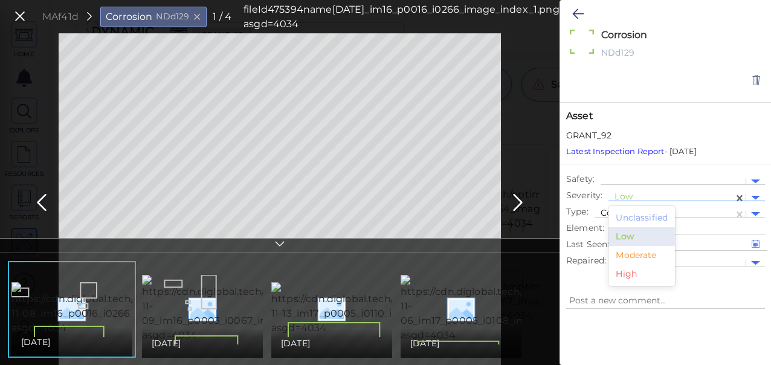
click at [636, 254] on div "Moderate" at bounding box center [641, 255] width 66 height 19
click at [579, 14] on icon at bounding box center [577, 14] width 11 height 14
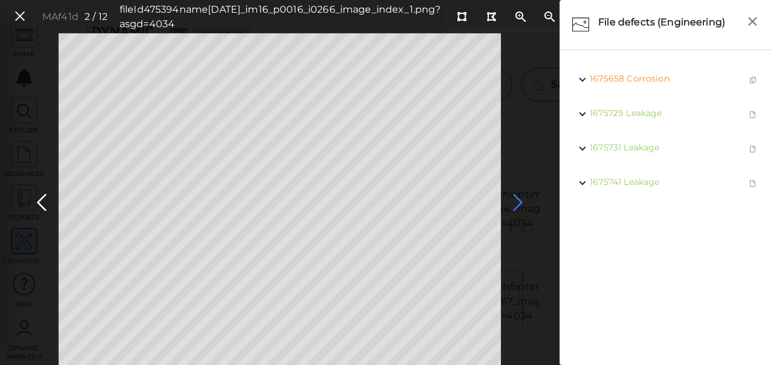
click at [518, 200] on icon at bounding box center [517, 203] width 19 height 24
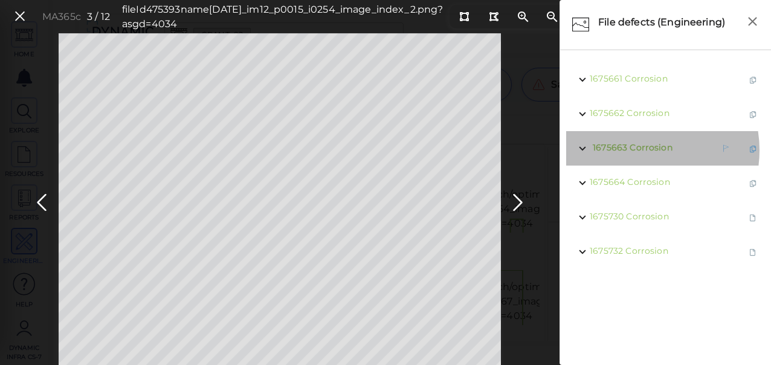
click at [634, 150] on span "Corrosion" at bounding box center [650, 147] width 42 height 11
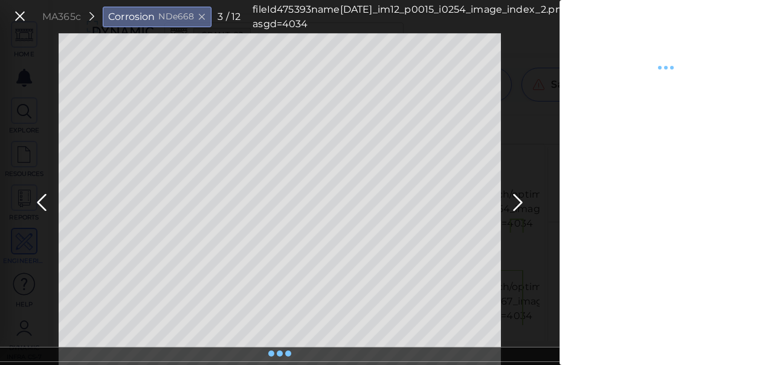
type textarea "x"
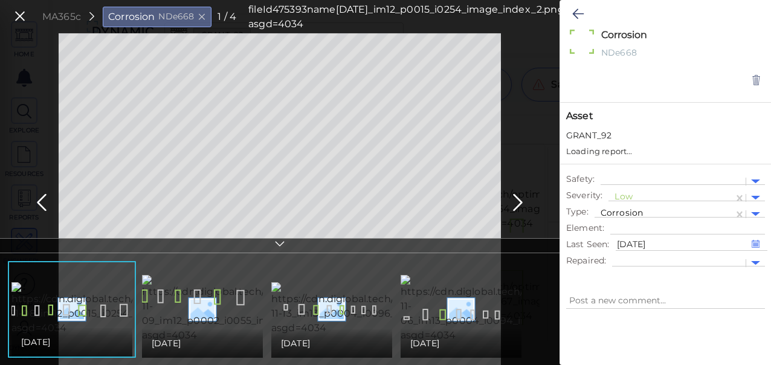
type textarea "x"
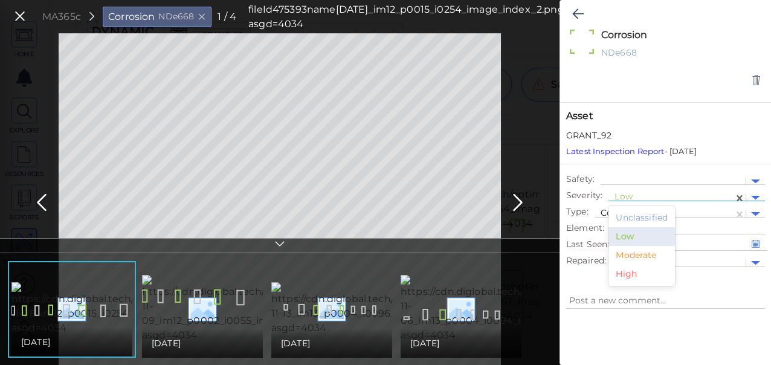
click at [622, 195] on div at bounding box center [670, 197] width 113 height 13
click at [629, 254] on div "Moderate" at bounding box center [641, 255] width 66 height 19
type textarea "x"
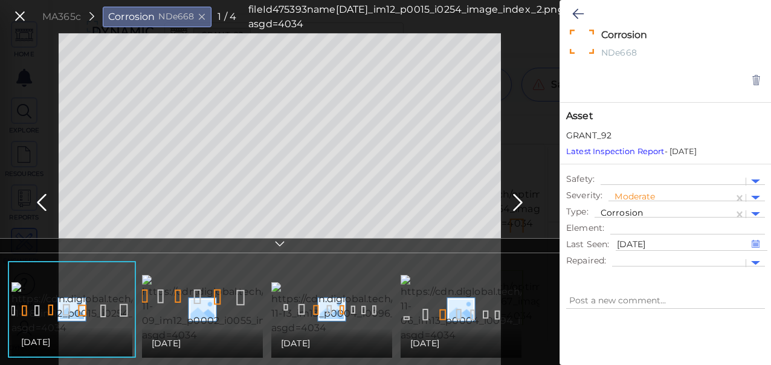
click at [281, 240] on icon at bounding box center [280, 246] width 12 height 14
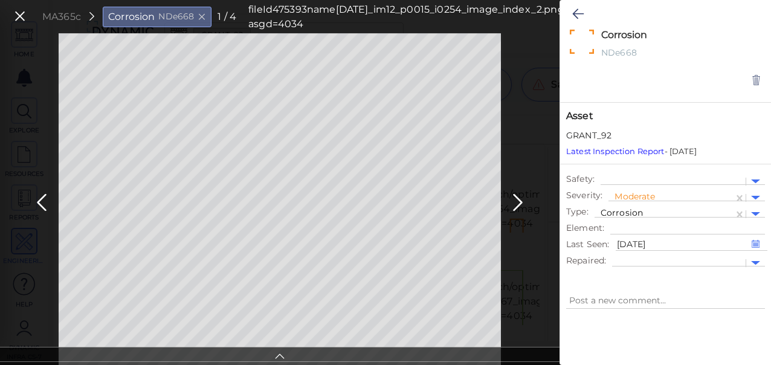
type textarea "x"
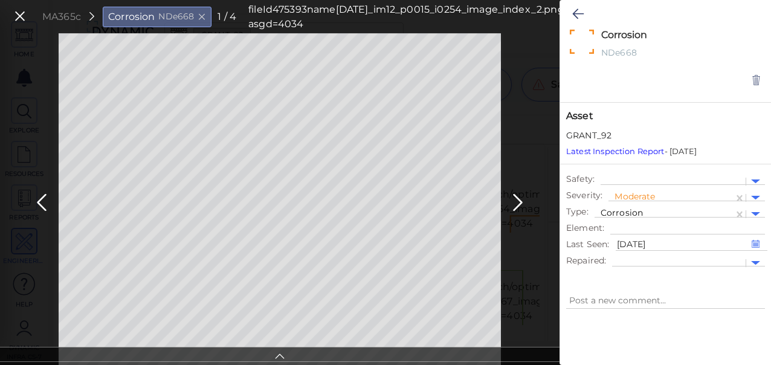
type textarea "x"
click at [19, 16] on icon at bounding box center [19, 16] width 13 height 16
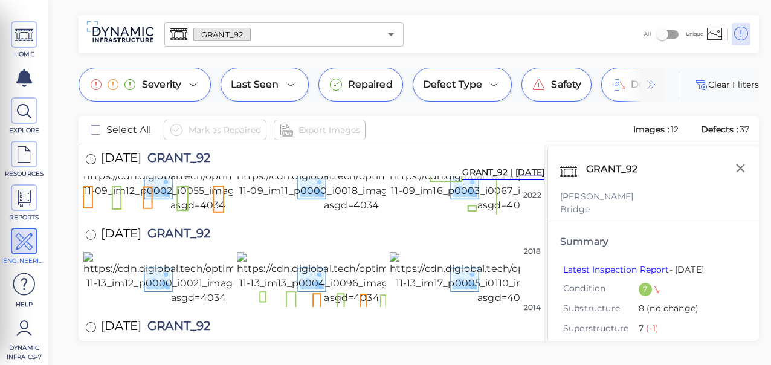
scroll to position [121, 0]
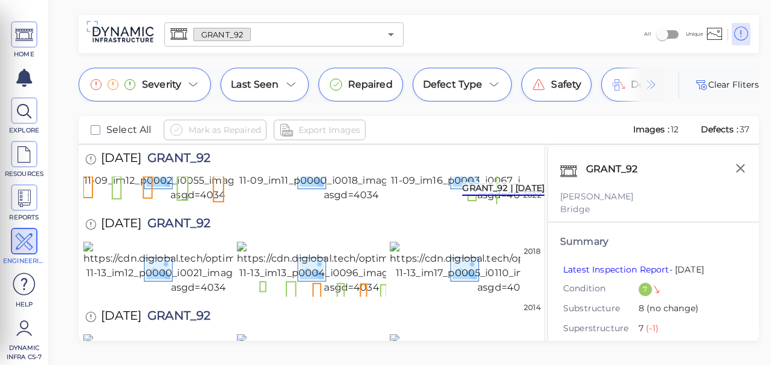
click at [213, 202] on img at bounding box center [198, 175] width 230 height 53
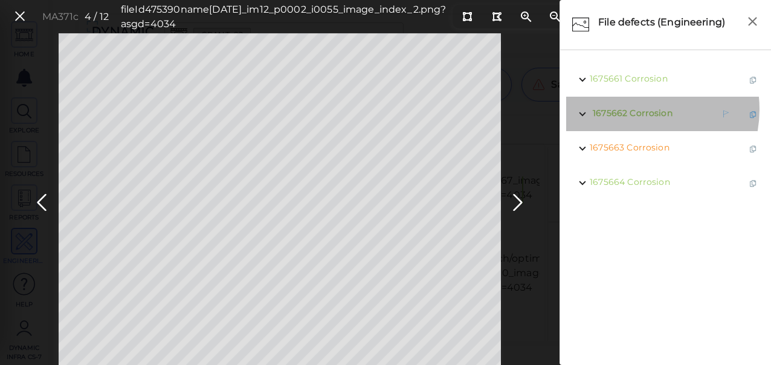
click at [635, 109] on span "Corrosion" at bounding box center [650, 113] width 42 height 11
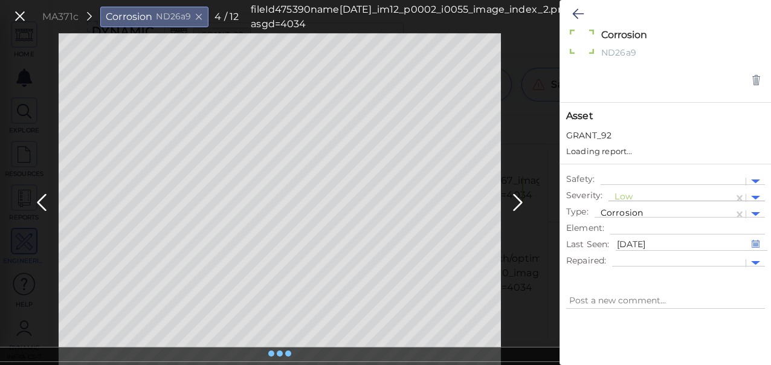
type textarea "x"
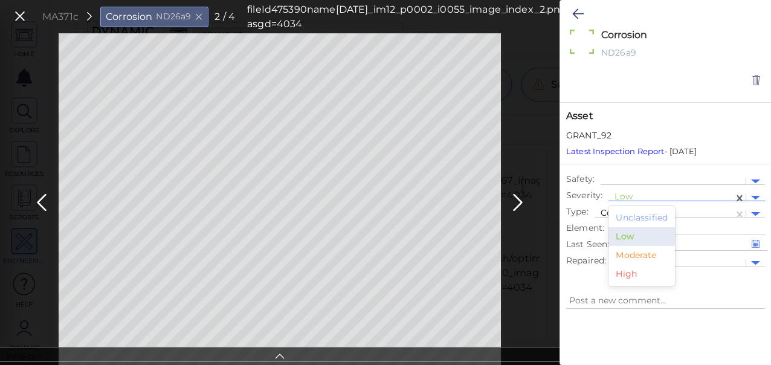
click at [641, 196] on div at bounding box center [670, 197] width 113 height 13
click at [631, 256] on div "Moderate" at bounding box center [641, 255] width 66 height 19
type textarea "x"
click at [575, 9] on icon at bounding box center [577, 14] width 11 height 14
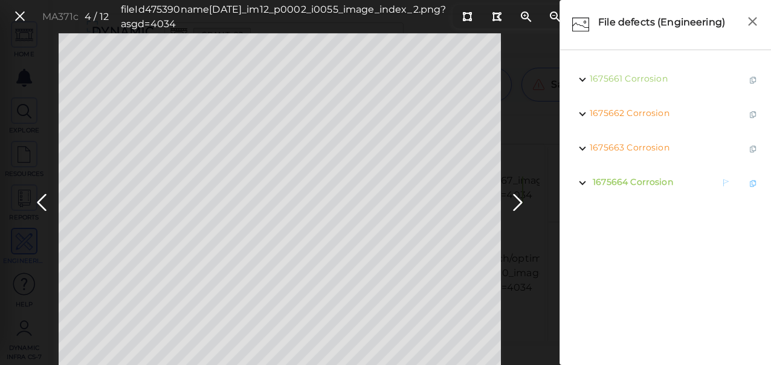
click at [638, 183] on span "Corrosion" at bounding box center [651, 181] width 42 height 11
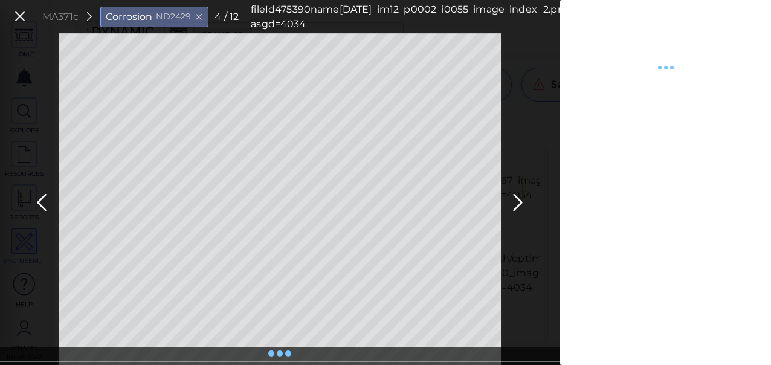
type textarea "x"
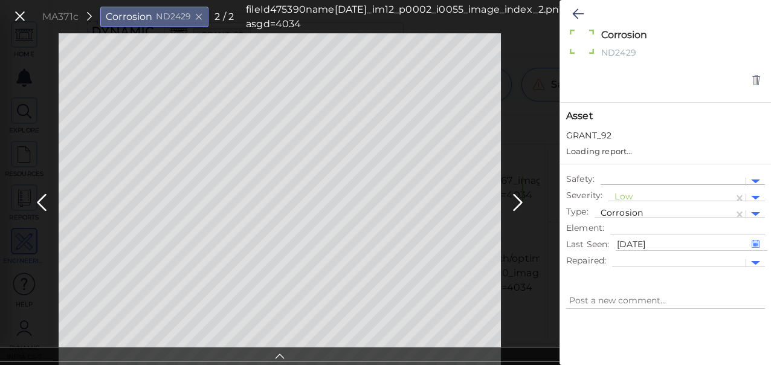
type textarea "x"
click at [629, 194] on div at bounding box center [670, 197] width 113 height 13
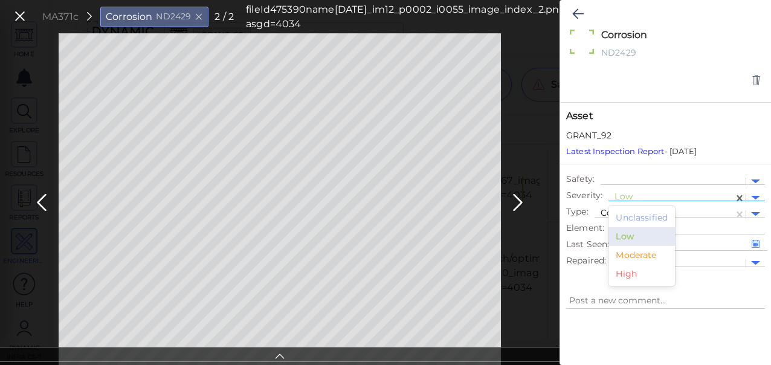
click at [630, 253] on div "Moderate" at bounding box center [641, 255] width 66 height 19
type textarea "x"
click at [578, 13] on icon at bounding box center [577, 14] width 11 height 14
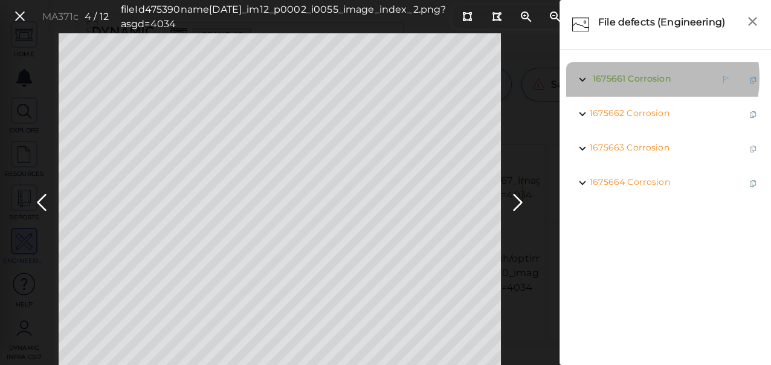
click at [640, 78] on span "Corrosion" at bounding box center [649, 78] width 42 height 11
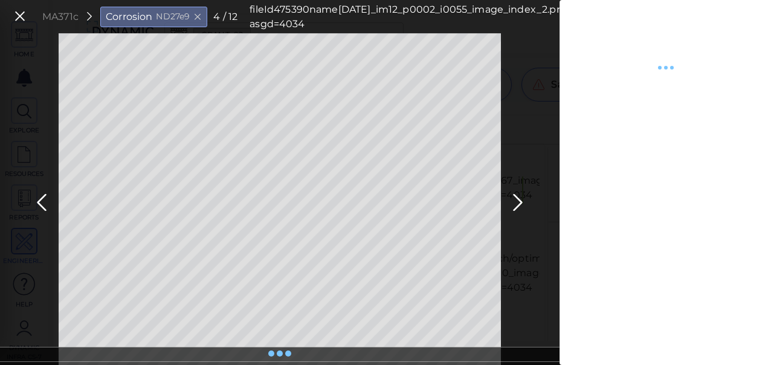
type textarea "x"
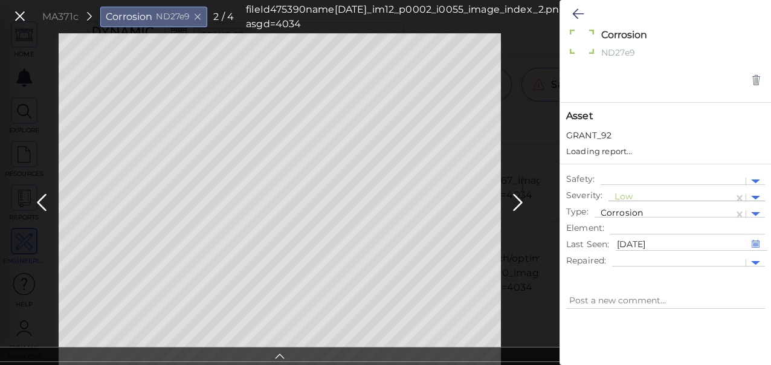
type textarea "x"
click at [625, 193] on div at bounding box center [670, 197] width 113 height 13
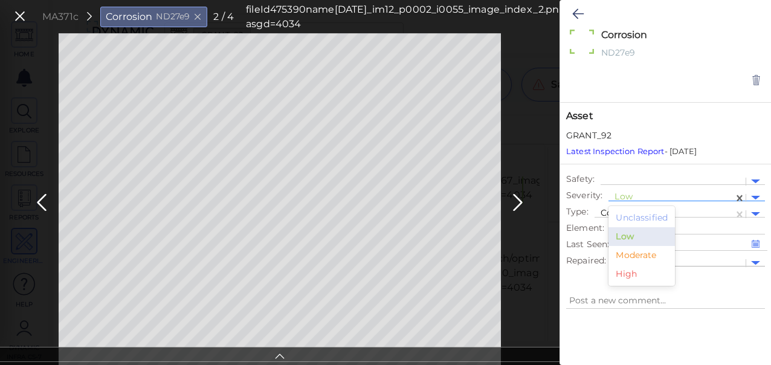
click at [637, 255] on div "Moderate" at bounding box center [641, 255] width 66 height 19
type textarea "x"
click at [572, 14] on icon at bounding box center [577, 14] width 11 height 14
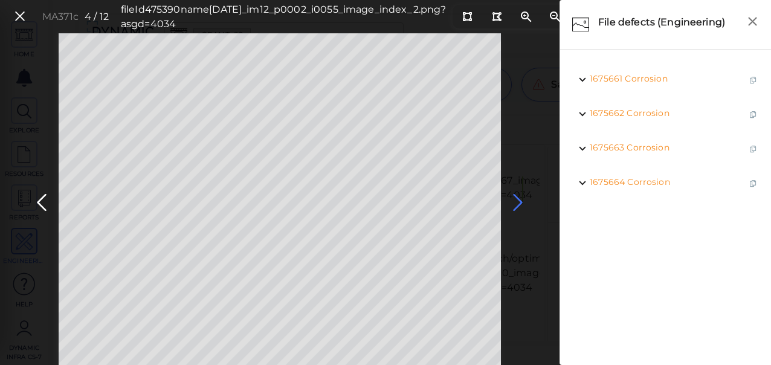
click at [512, 198] on icon at bounding box center [517, 203] width 19 height 24
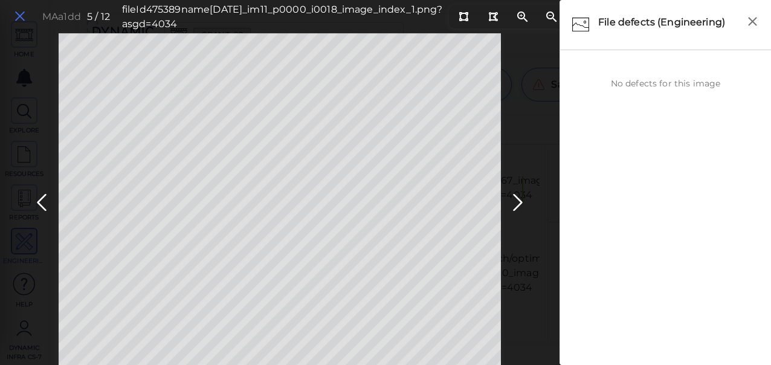
click at [18, 11] on icon at bounding box center [19, 16] width 13 height 16
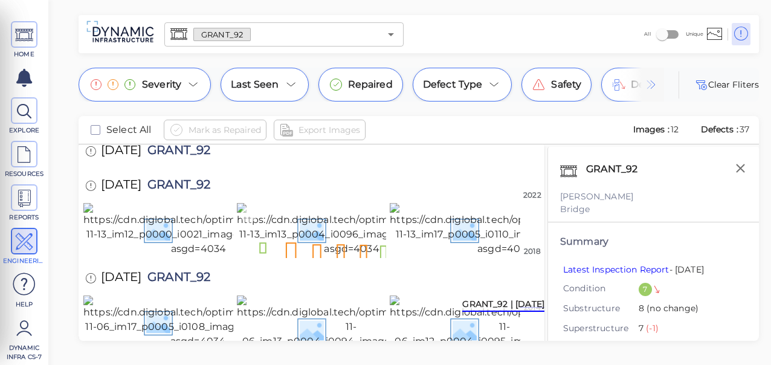
scroll to position [423, 0]
click at [311, 210] on img at bounding box center [352, 229] width 230 height 53
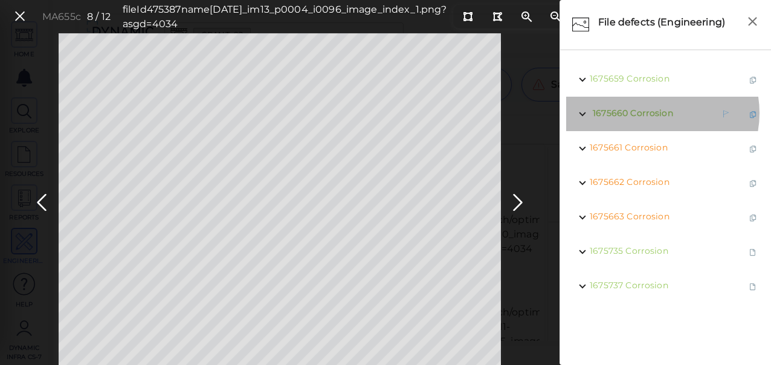
click at [654, 113] on span "Corrosion" at bounding box center [651, 113] width 42 height 11
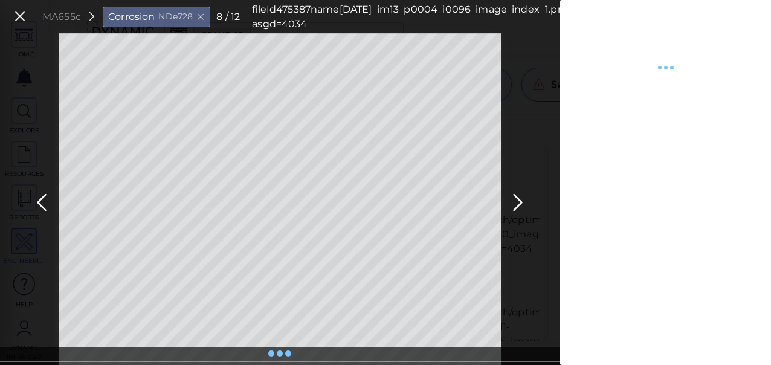
type textarea "x"
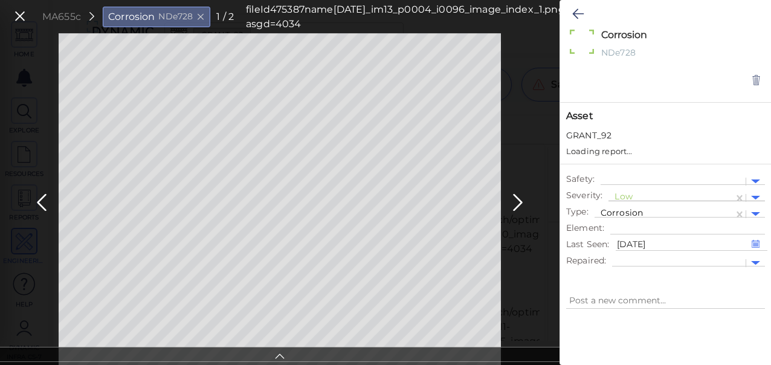
type textarea "x"
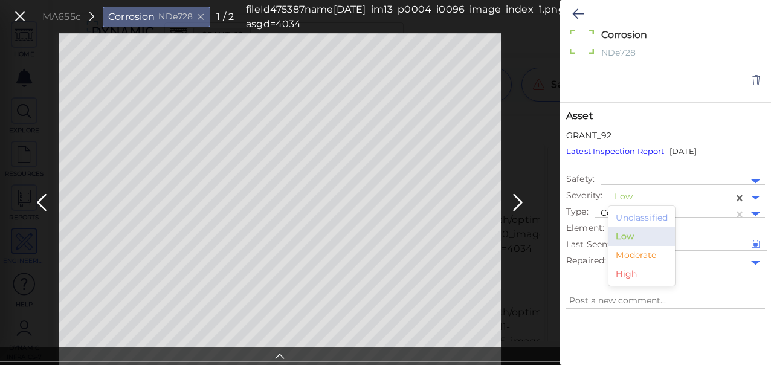
click at [621, 194] on div at bounding box center [670, 197] width 113 height 13
click at [640, 249] on div "Moderate" at bounding box center [641, 255] width 66 height 19
type textarea "x"
click at [574, 14] on icon at bounding box center [577, 14] width 11 height 14
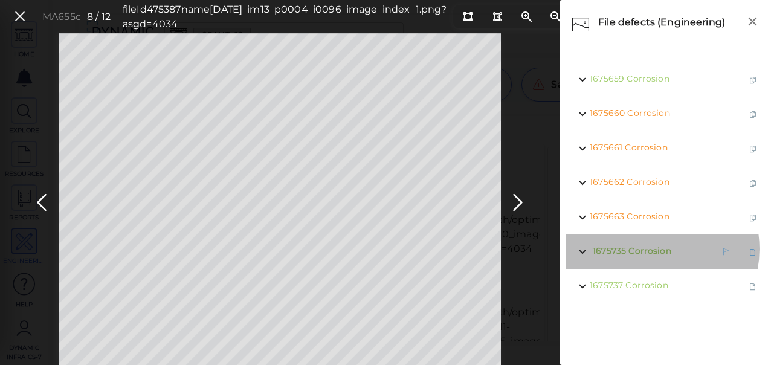
click at [646, 249] on span "Corrosion" at bounding box center [649, 250] width 42 height 11
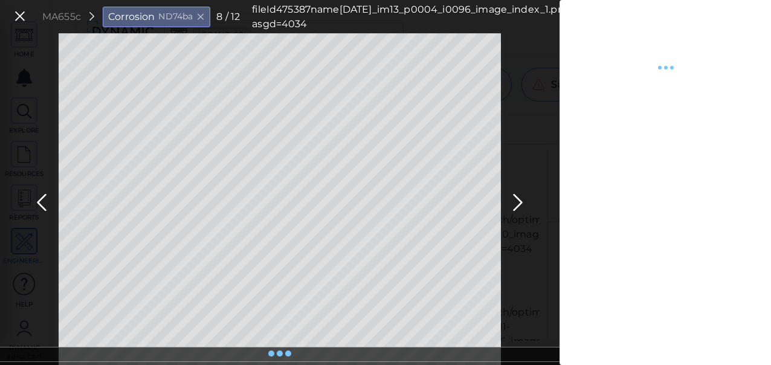
type textarea "x"
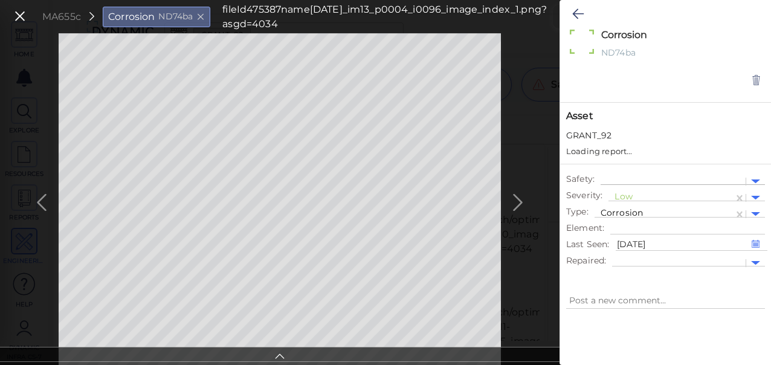
type textarea "x"
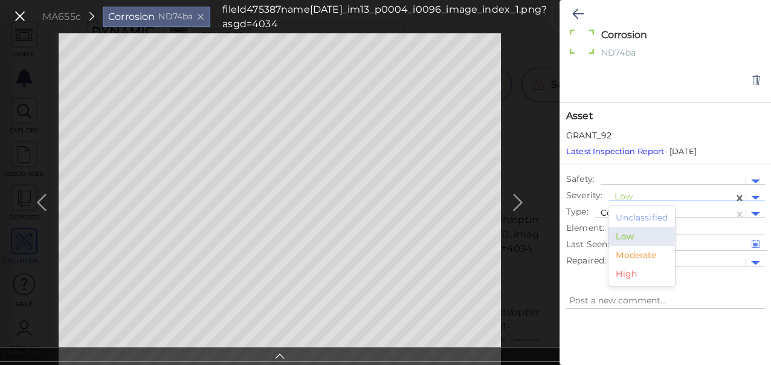
click at [626, 194] on div at bounding box center [670, 197] width 113 height 13
click at [640, 257] on div "Moderate" at bounding box center [641, 255] width 66 height 19
type textarea "x"
click at [576, 14] on icon at bounding box center [577, 14] width 11 height 14
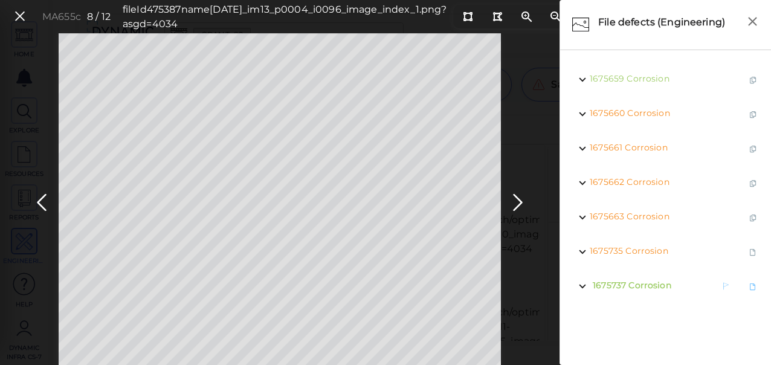
click at [638, 285] on span "Corrosion" at bounding box center [649, 285] width 42 height 11
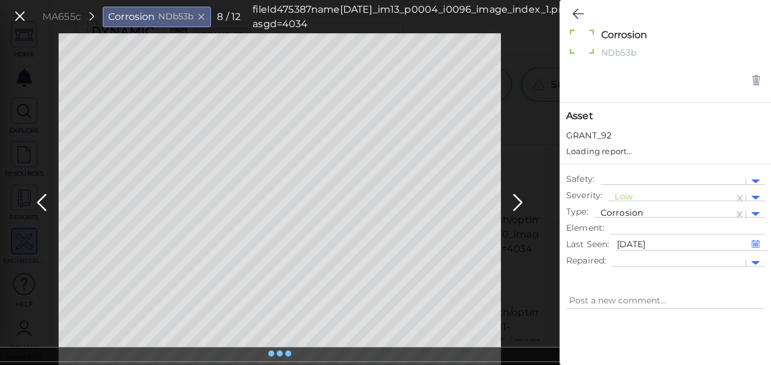
type textarea "x"
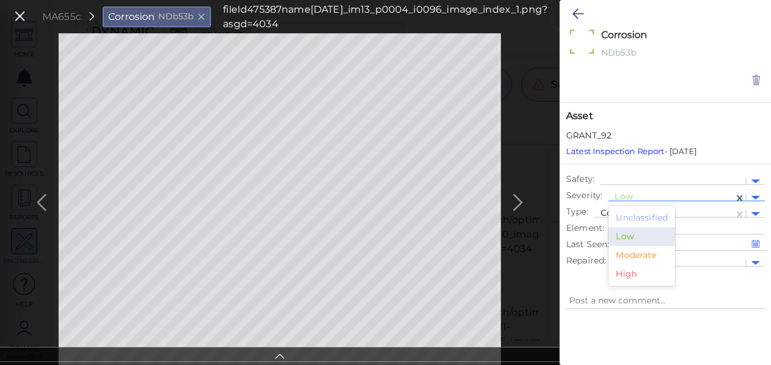
click at [628, 196] on div at bounding box center [670, 197] width 113 height 13
click at [631, 251] on div "Moderate" at bounding box center [641, 255] width 66 height 19
type textarea "x"
click at [574, 13] on icon at bounding box center [577, 14] width 11 height 14
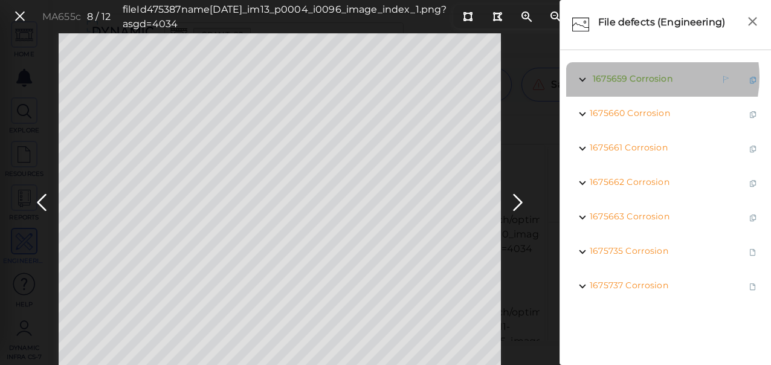
click at [649, 77] on span "Corrosion" at bounding box center [650, 78] width 42 height 11
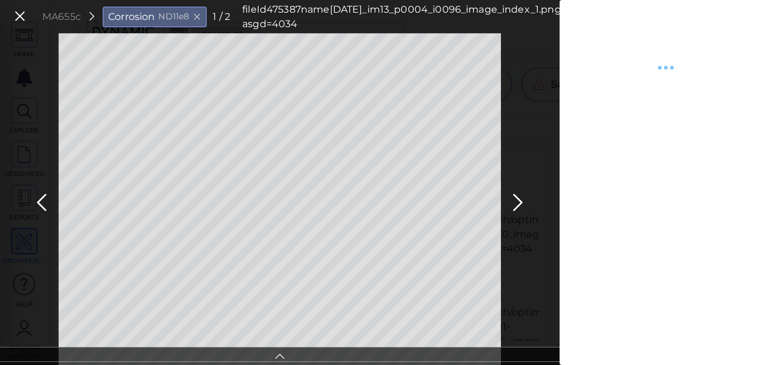
type textarea "x"
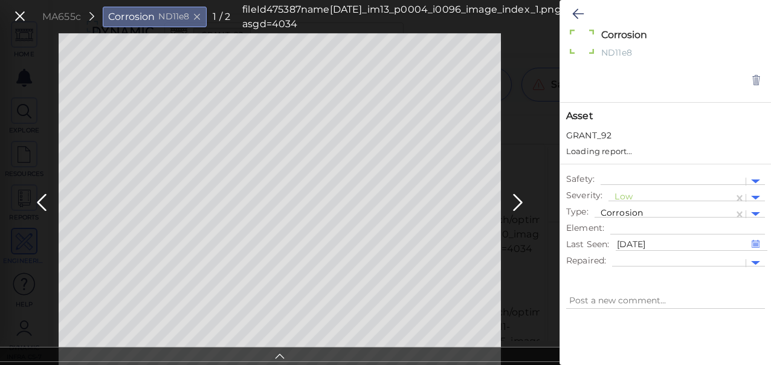
type textarea "x"
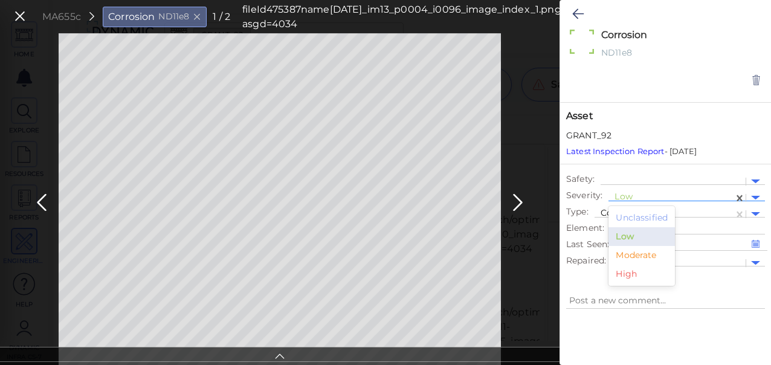
click at [628, 196] on div at bounding box center [670, 197] width 113 height 13
click at [636, 256] on div "Moderate" at bounding box center [641, 255] width 66 height 19
type textarea "x"
click at [575, 13] on icon at bounding box center [577, 14] width 11 height 14
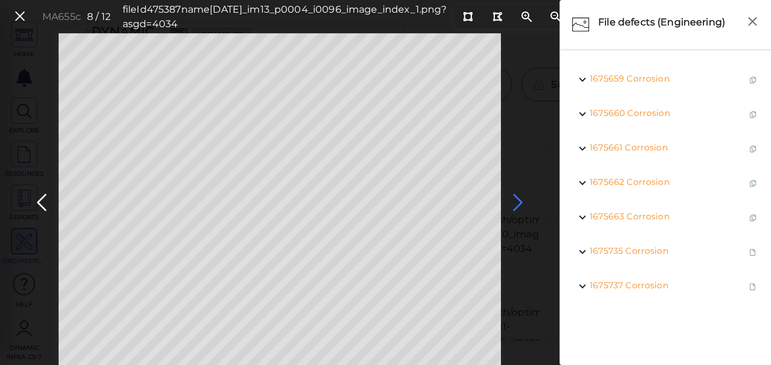
click at [516, 202] on icon at bounding box center [517, 203] width 19 height 24
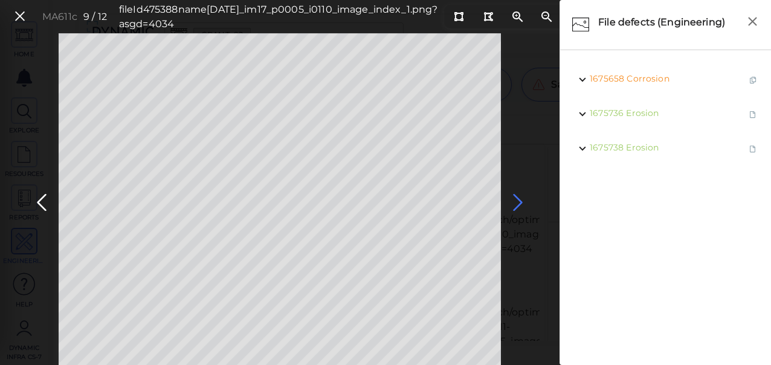
click at [522, 200] on icon at bounding box center [517, 203] width 19 height 24
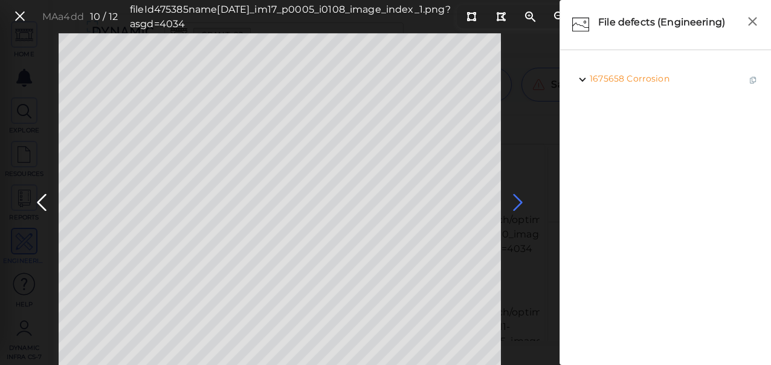
click at [522, 201] on icon at bounding box center [517, 203] width 19 height 24
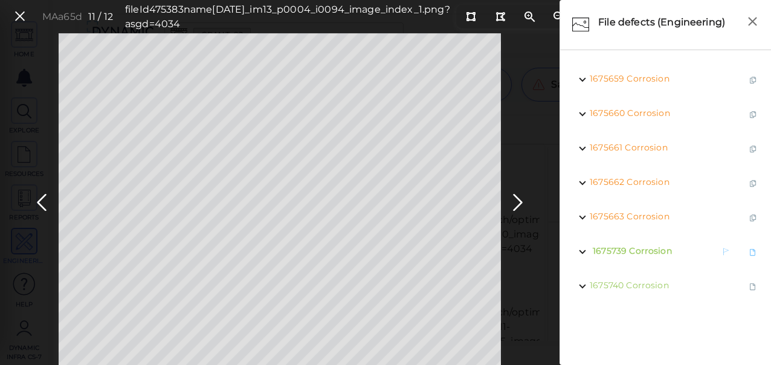
click at [640, 246] on span "Corrosion" at bounding box center [650, 250] width 42 height 11
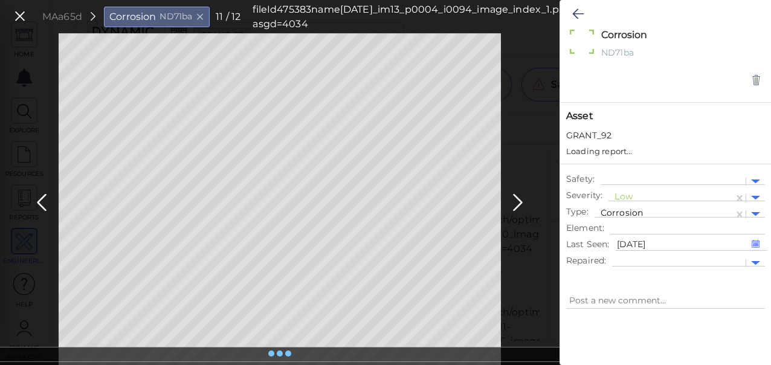
type textarea "x"
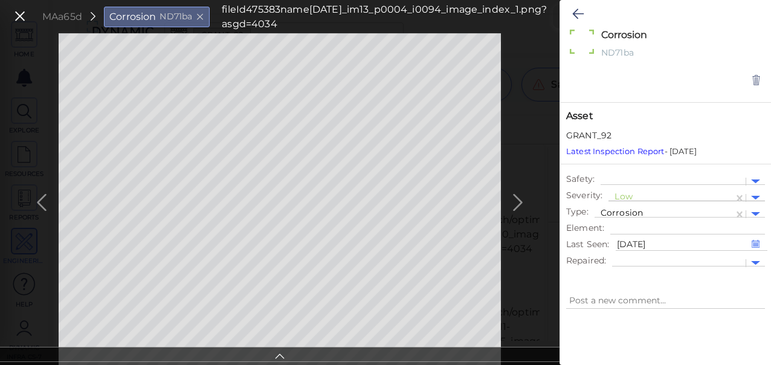
click at [620, 197] on div at bounding box center [670, 197] width 113 height 13
click at [631, 253] on div "Moderate" at bounding box center [641, 255] width 66 height 19
click at [578, 16] on icon at bounding box center [577, 14] width 11 height 14
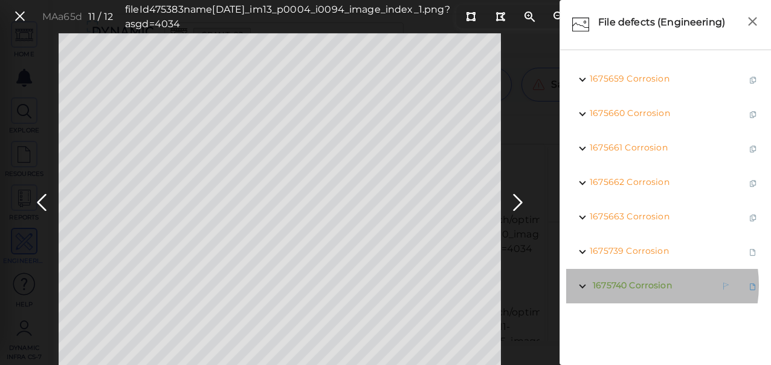
click at [635, 285] on span "Corrosion" at bounding box center [650, 285] width 42 height 11
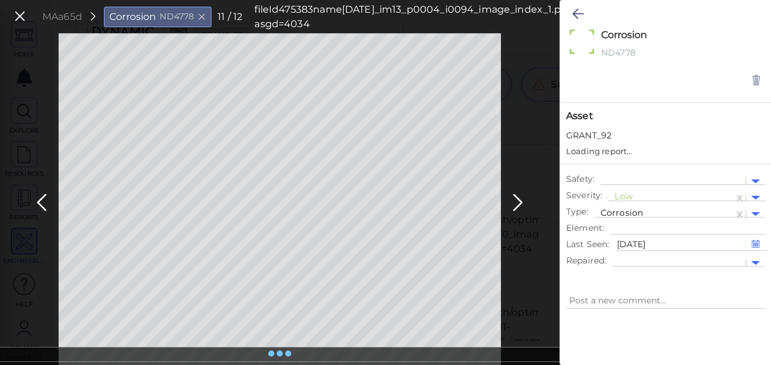
type textarea "x"
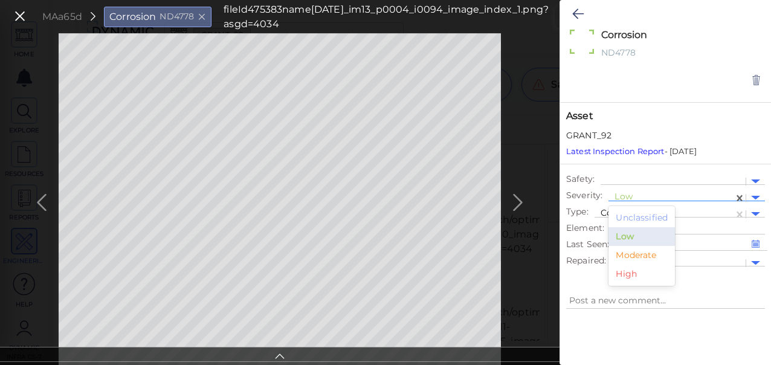
click at [627, 196] on div at bounding box center [670, 197] width 113 height 13
click at [628, 253] on div "Moderate" at bounding box center [641, 255] width 66 height 19
type textarea "x"
click at [575, 13] on icon at bounding box center [577, 14] width 11 height 14
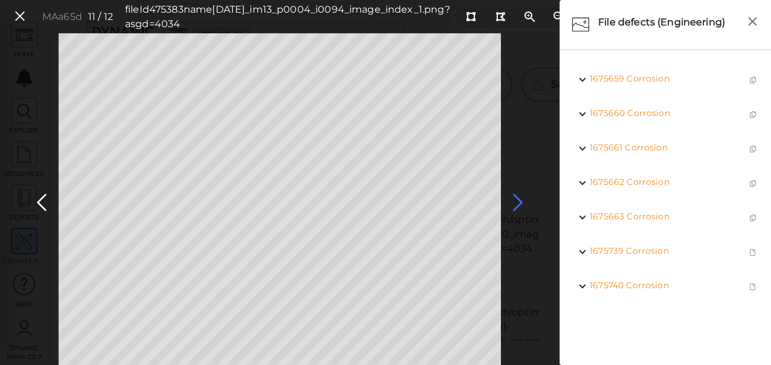
click at [517, 201] on icon at bounding box center [517, 203] width 19 height 24
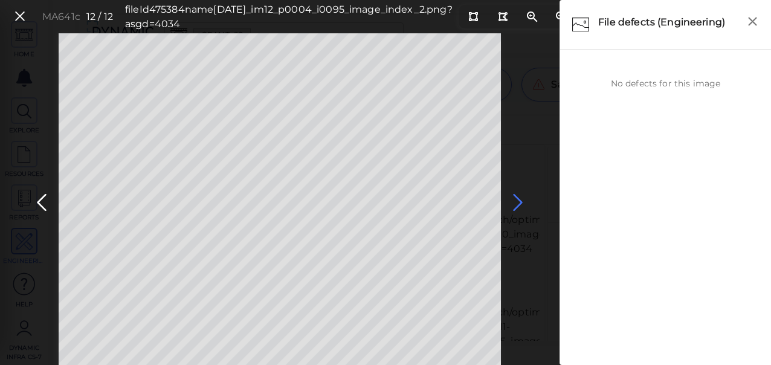
click at [516, 207] on icon at bounding box center [517, 203] width 19 height 24
click at [19, 14] on icon at bounding box center [19, 16] width 13 height 16
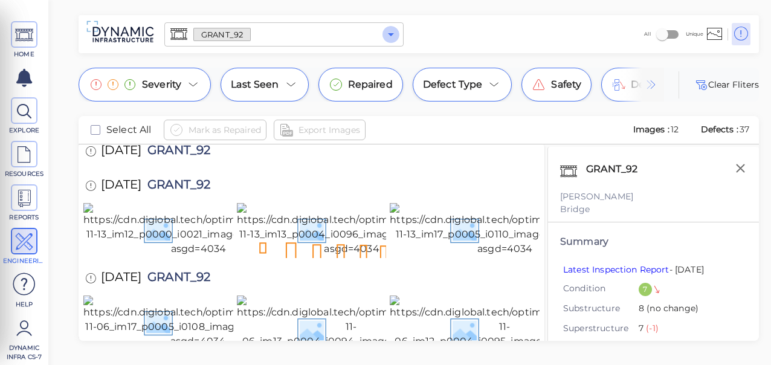
click at [390, 33] on icon "Open" at bounding box center [391, 34] width 6 height 3
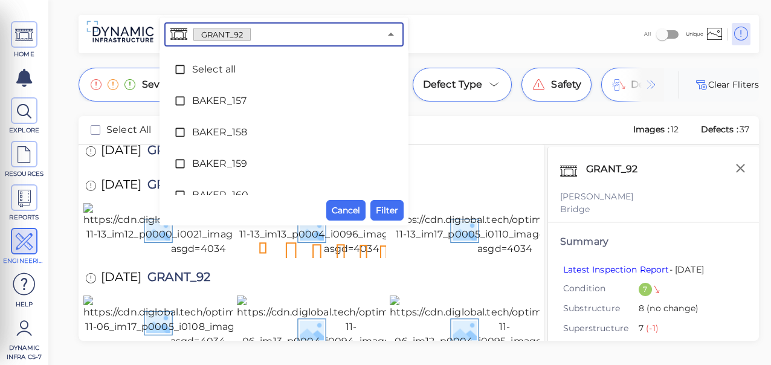
scroll to position [2968, 0]
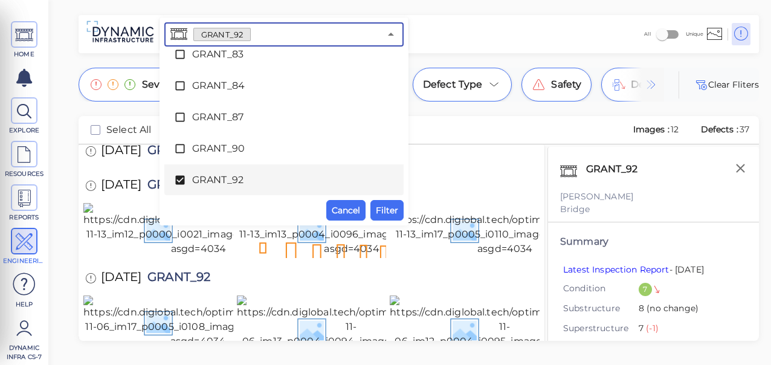
click at [182, 179] on icon at bounding box center [179, 180] width 9 height 9
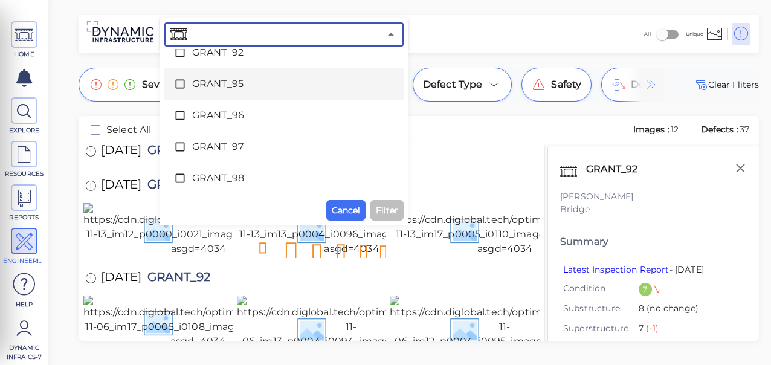
click at [178, 85] on icon at bounding box center [180, 84] width 12 height 12
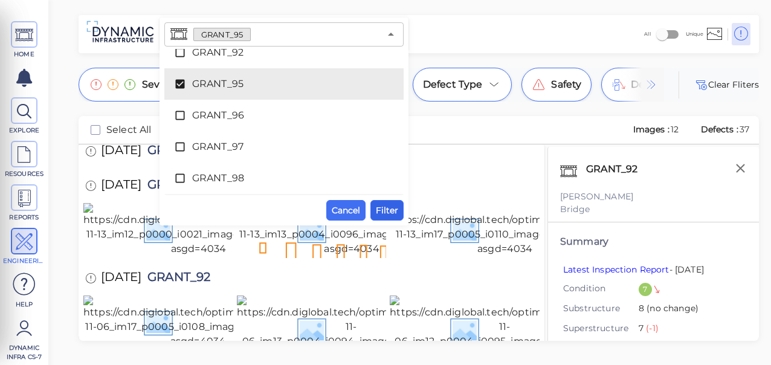
click at [385, 205] on span "Filter" at bounding box center [387, 210] width 22 height 14
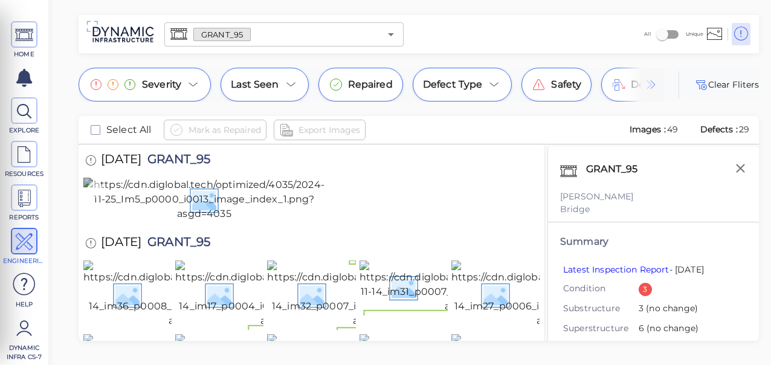
click at [196, 221] on img at bounding box center [204, 199] width 242 height 43
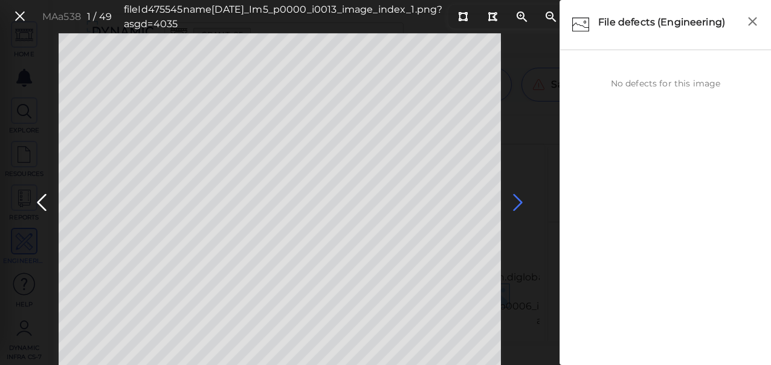
click at [518, 202] on icon at bounding box center [517, 203] width 19 height 24
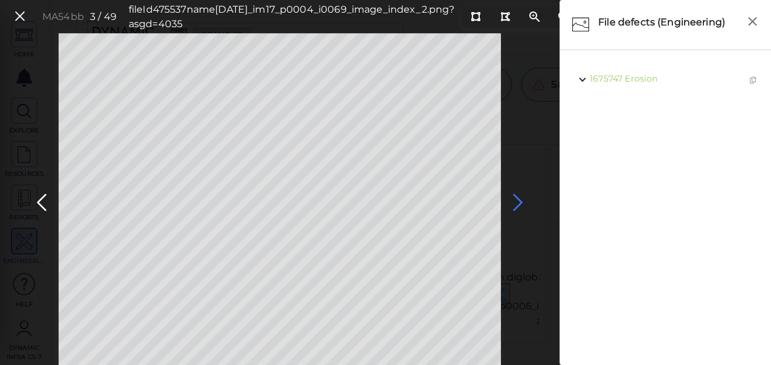
click at [518, 202] on icon at bounding box center [517, 203] width 19 height 24
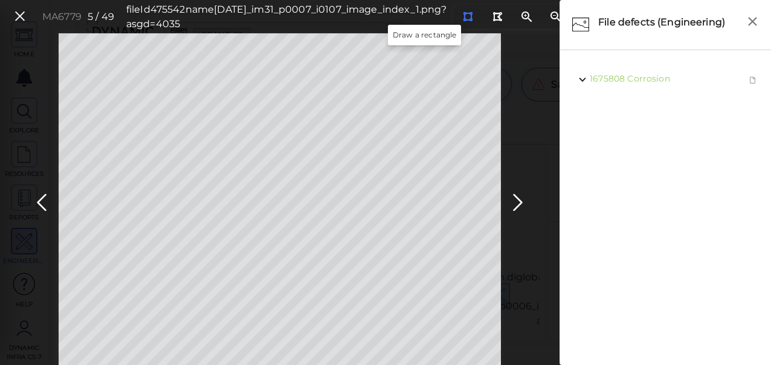
click at [463, 17] on icon at bounding box center [468, 16] width 10 height 9
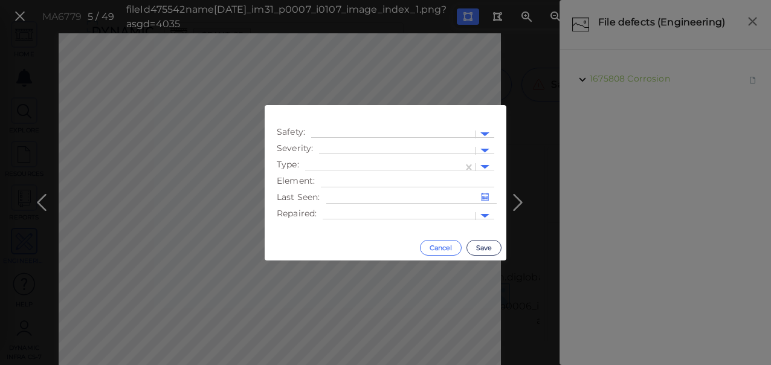
click at [443, 248] on button "Cancel" at bounding box center [441, 248] width 42 height 16
click at [335, 145] on div at bounding box center [397, 150] width 144 height 13
click at [358, 212] on div "Moderate" at bounding box center [352, 208] width 66 height 19
click at [434, 167] on div at bounding box center [384, 167] width 146 height 13
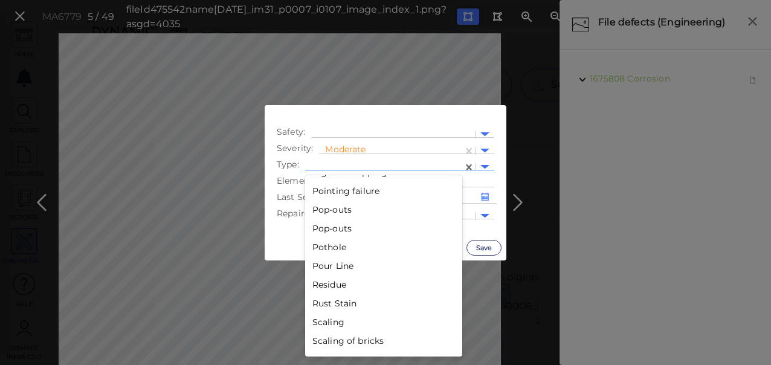
scroll to position [1903, 0]
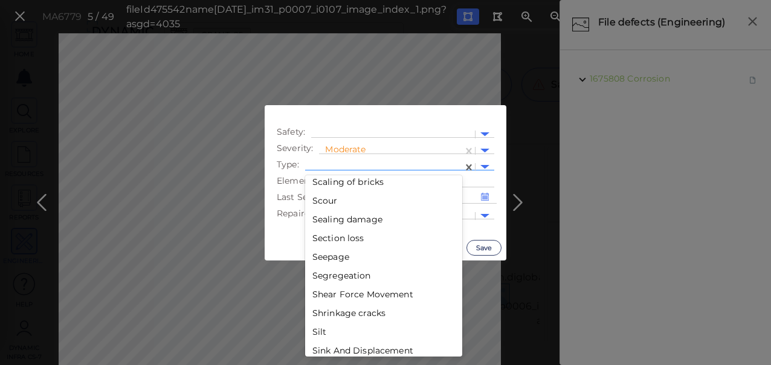
click at [346, 237] on div "Section loss" at bounding box center [383, 238] width 157 height 19
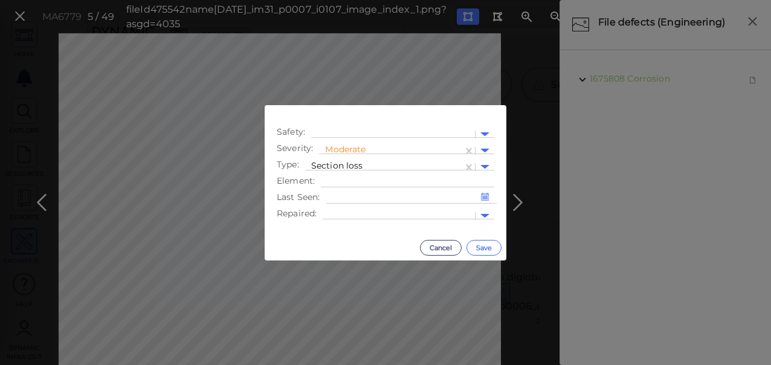
click at [494, 254] on button "Save" at bounding box center [483, 248] width 35 height 16
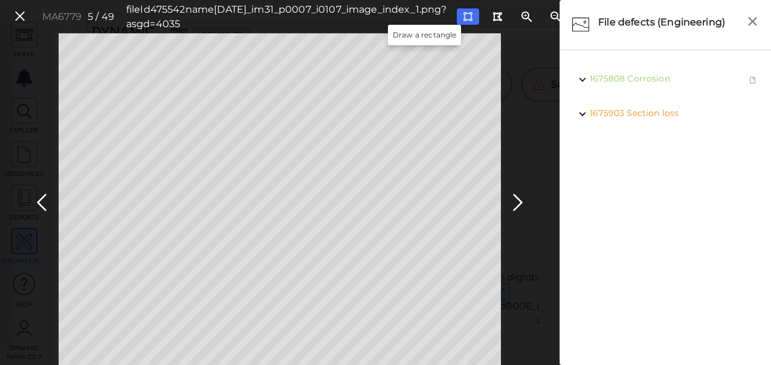
click at [463, 14] on icon at bounding box center [468, 16] width 10 height 9
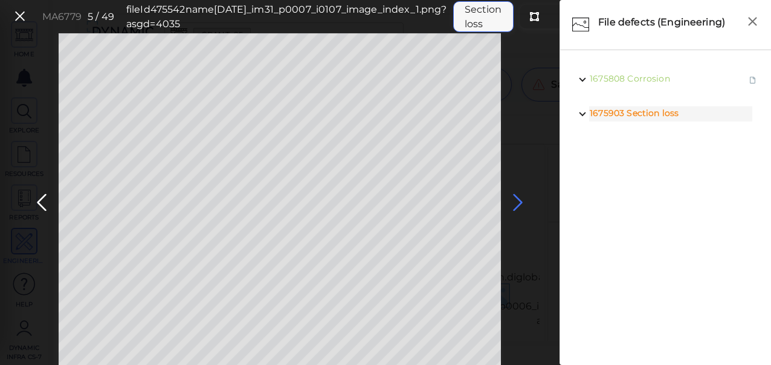
click at [513, 202] on icon at bounding box center [517, 203] width 19 height 24
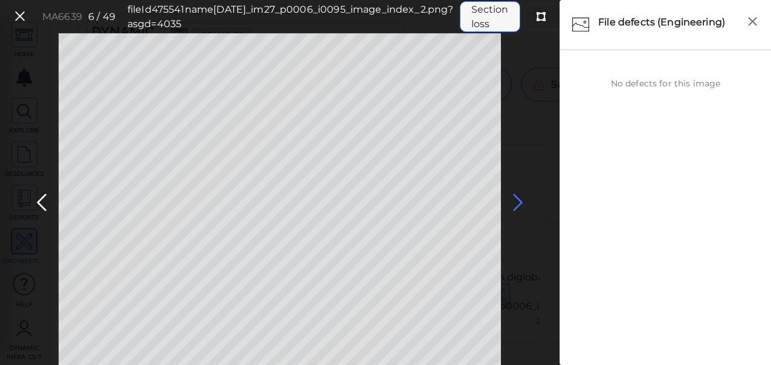
click at [520, 203] on icon at bounding box center [517, 203] width 19 height 24
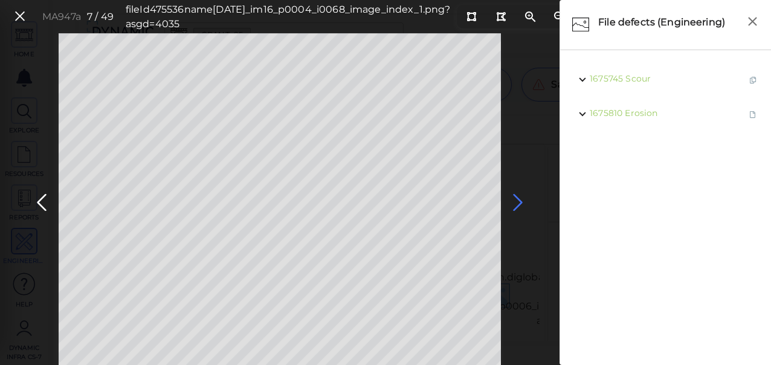
click at [518, 199] on icon at bounding box center [517, 203] width 19 height 24
click at [518, 203] on icon at bounding box center [517, 203] width 19 height 24
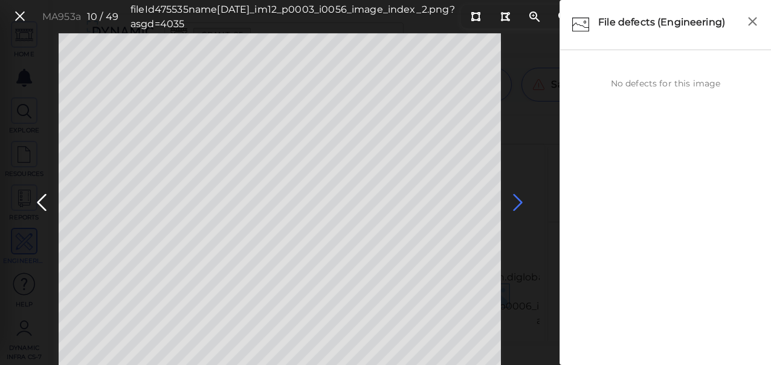
click at [518, 203] on icon at bounding box center [517, 203] width 19 height 24
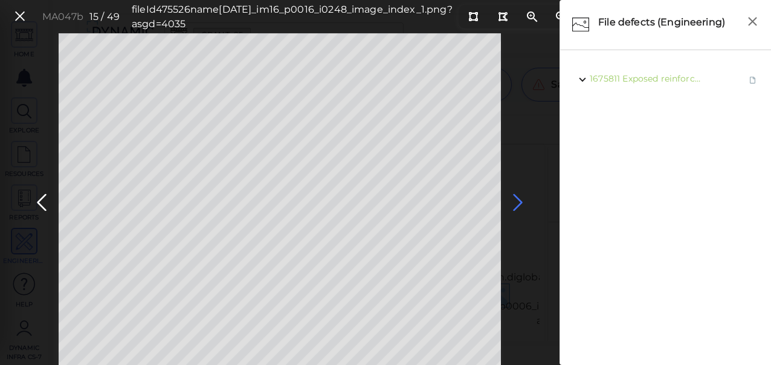
click at [518, 203] on icon at bounding box center [517, 203] width 19 height 24
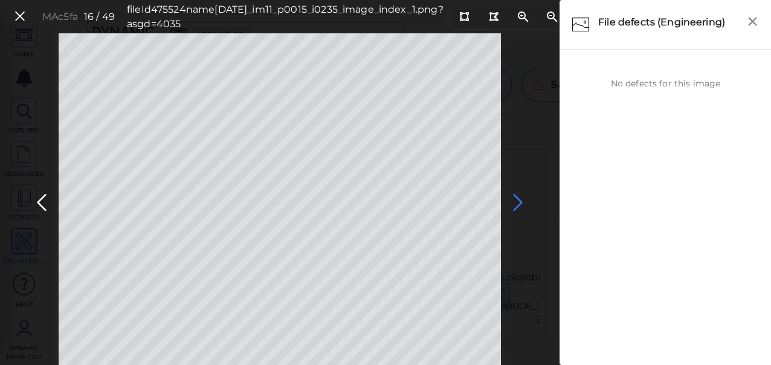
click at [518, 203] on icon at bounding box center [517, 203] width 19 height 24
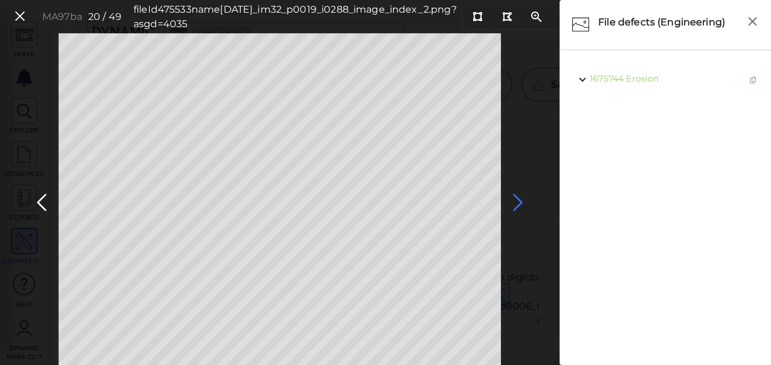
click at [518, 201] on icon at bounding box center [517, 203] width 19 height 24
click at [518, 200] on icon at bounding box center [517, 203] width 19 height 24
click at [44, 201] on icon at bounding box center [41, 203] width 19 height 24
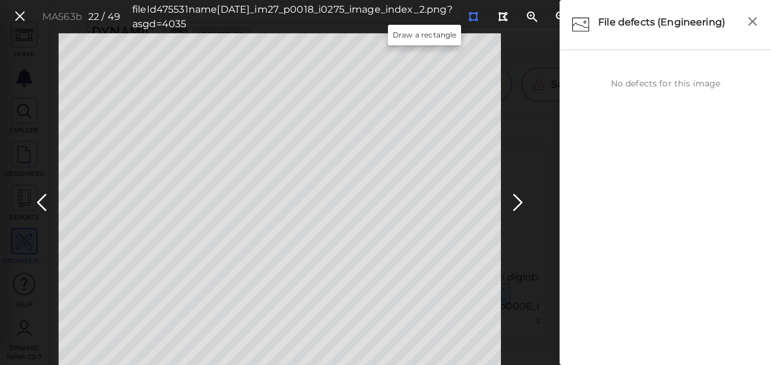
click at [468, 18] on icon at bounding box center [473, 16] width 10 height 9
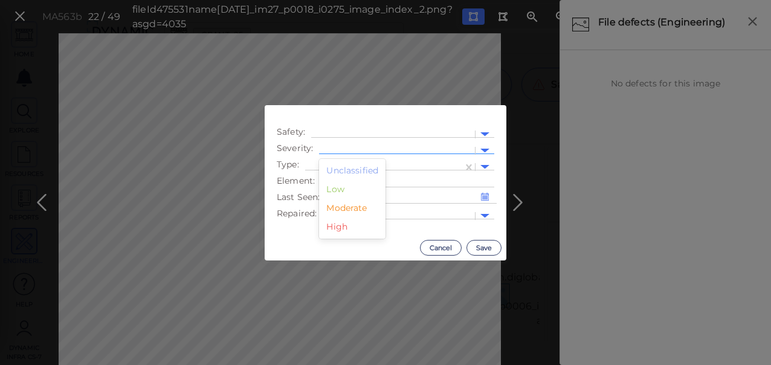
click at [375, 144] on div at bounding box center [397, 150] width 144 height 13
click at [341, 209] on div "Moderate" at bounding box center [352, 208] width 66 height 19
click at [420, 167] on div at bounding box center [384, 167] width 146 height 13
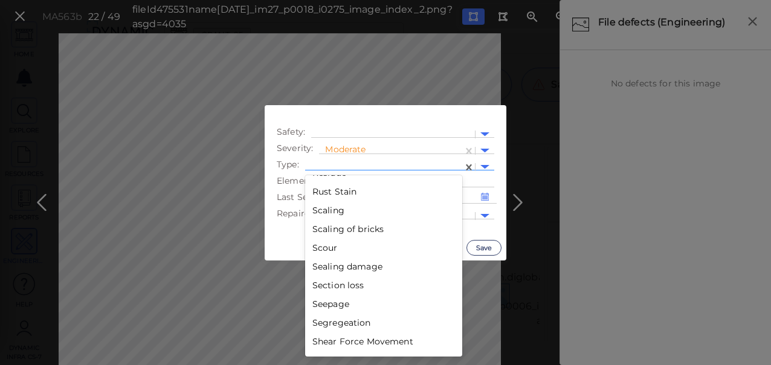
scroll to position [1853, 0]
click at [339, 288] on div "Section loss" at bounding box center [383, 287] width 157 height 19
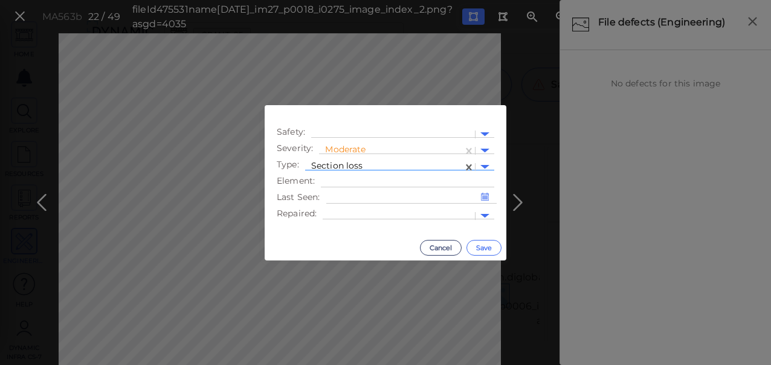
click at [484, 244] on button "Save" at bounding box center [483, 248] width 35 height 16
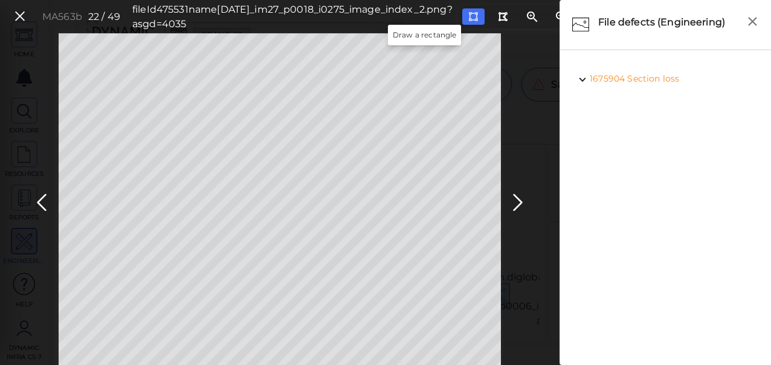
click at [468, 17] on icon at bounding box center [473, 16] width 10 height 9
click at [520, 201] on icon at bounding box center [517, 203] width 19 height 24
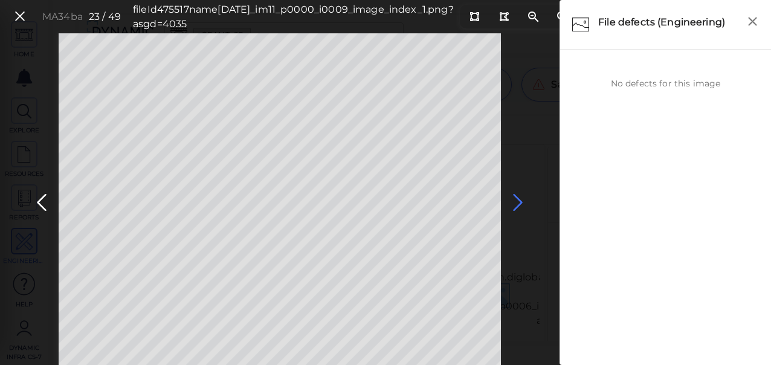
click at [517, 202] on icon at bounding box center [517, 203] width 19 height 24
click at [516, 202] on icon at bounding box center [517, 203] width 19 height 24
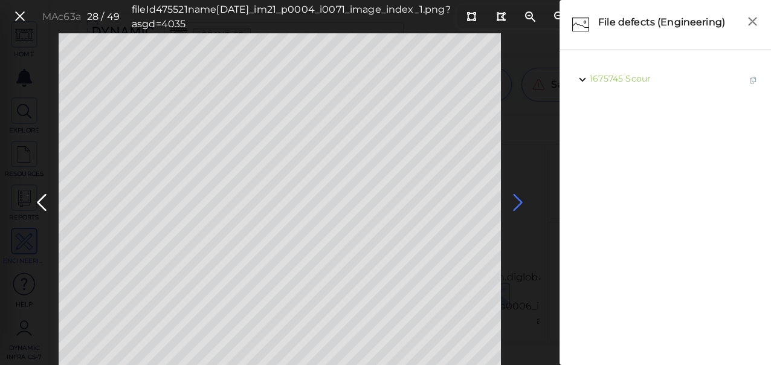
click at [516, 202] on icon at bounding box center [517, 203] width 19 height 24
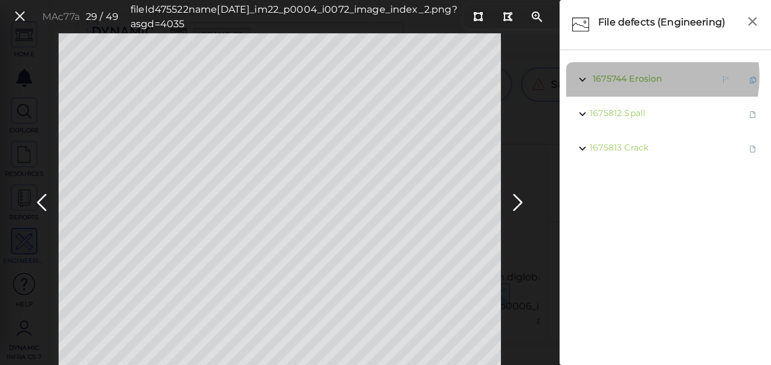
click at [643, 77] on span "Erosion" at bounding box center [645, 78] width 33 height 11
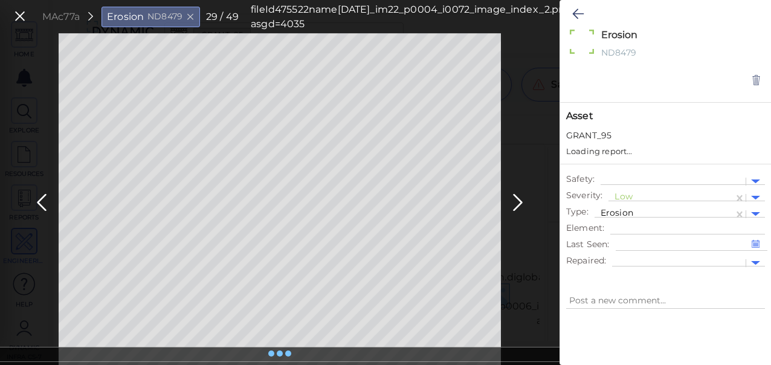
type textarea "x"
click at [646, 196] on div at bounding box center [670, 197] width 113 height 13
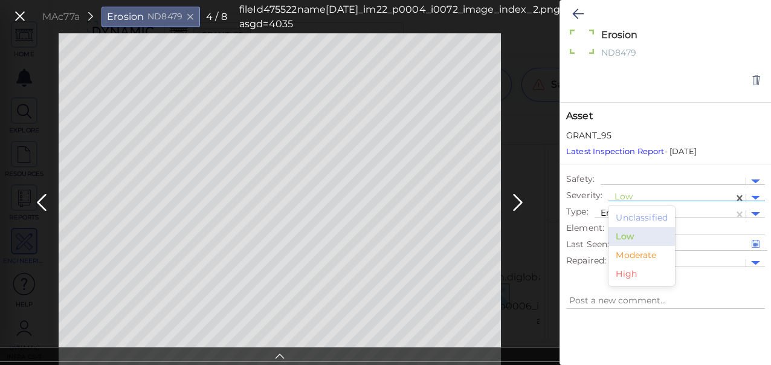
click at [630, 255] on div "Moderate" at bounding box center [641, 255] width 66 height 19
type textarea "x"
drag, startPoint x: 578, startPoint y: 12, endPoint x: 553, endPoint y: 97, distance: 88.1
click at [578, 12] on icon at bounding box center [577, 14] width 11 height 14
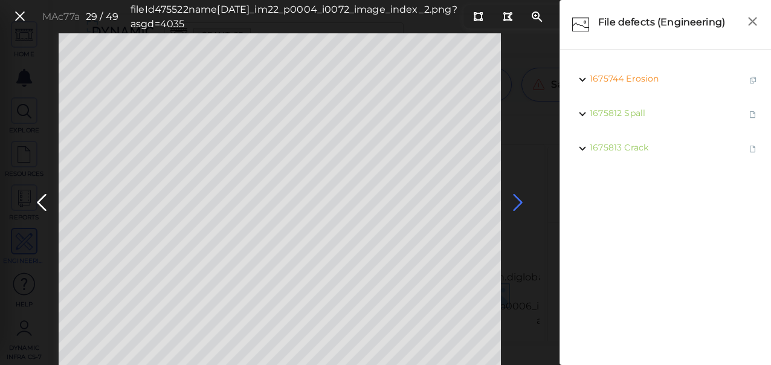
click at [513, 202] on icon at bounding box center [517, 203] width 19 height 24
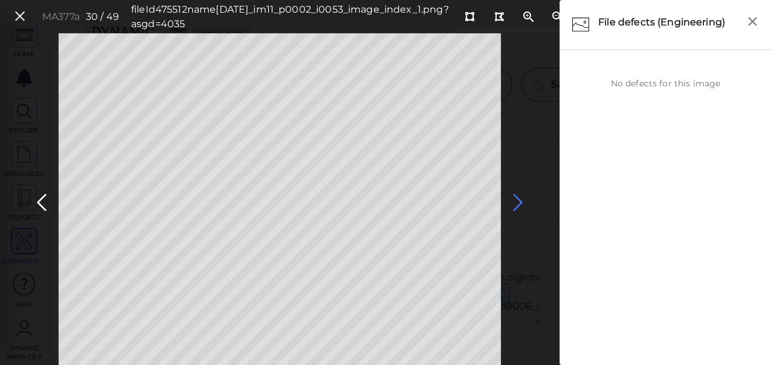
click at [521, 206] on icon at bounding box center [517, 203] width 19 height 24
click at [516, 202] on icon at bounding box center [517, 203] width 19 height 24
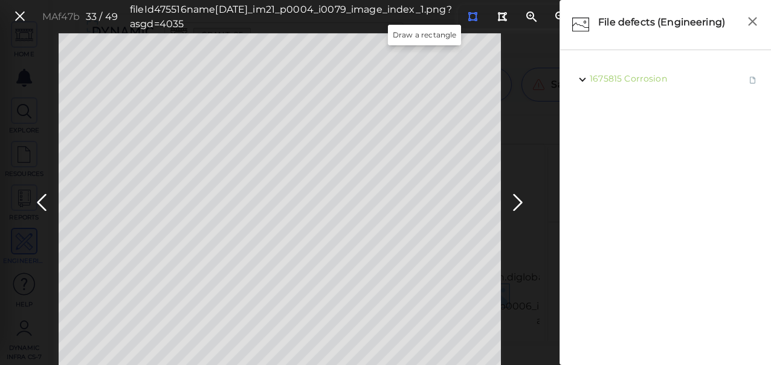
click at [468, 16] on icon at bounding box center [473, 16] width 10 height 9
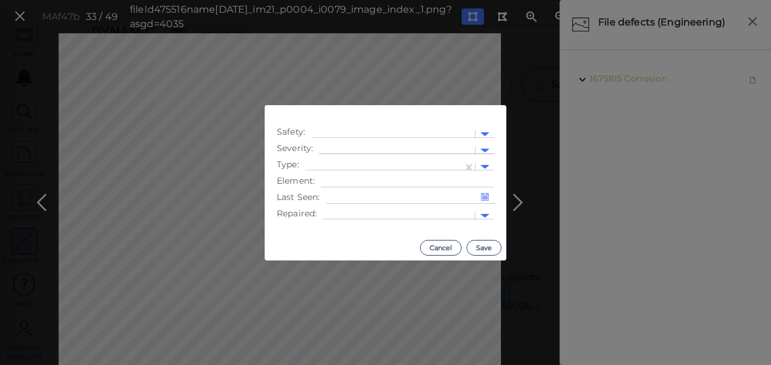
click at [373, 148] on div at bounding box center [397, 150] width 144 height 13
click at [360, 210] on div "Moderate" at bounding box center [352, 208] width 66 height 19
click at [428, 163] on div at bounding box center [384, 167] width 146 height 13
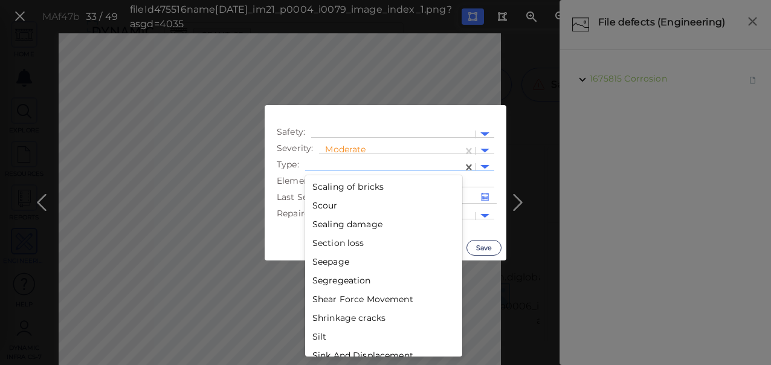
scroll to position [1903, 0]
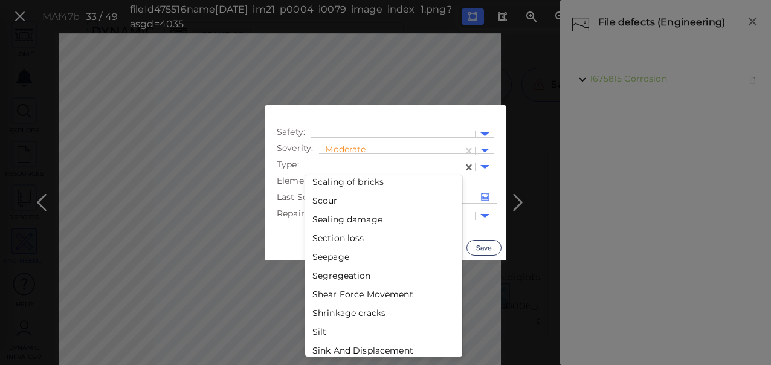
click at [380, 242] on div "Section loss" at bounding box center [383, 238] width 157 height 19
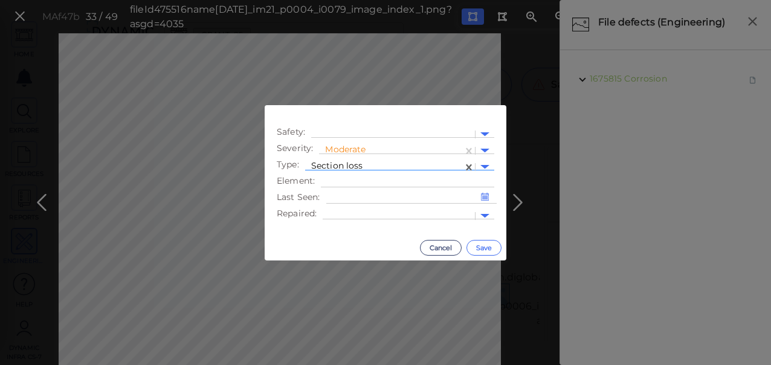
click at [490, 249] on button "Save" at bounding box center [483, 248] width 35 height 16
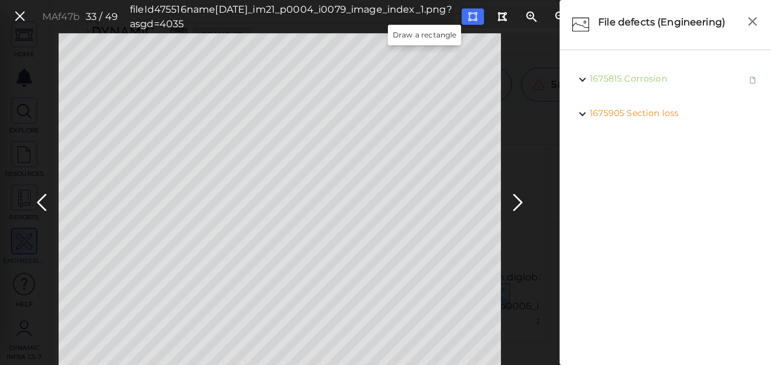
click at [468, 14] on icon at bounding box center [473, 16] width 10 height 9
click at [512, 196] on icon at bounding box center [517, 203] width 19 height 24
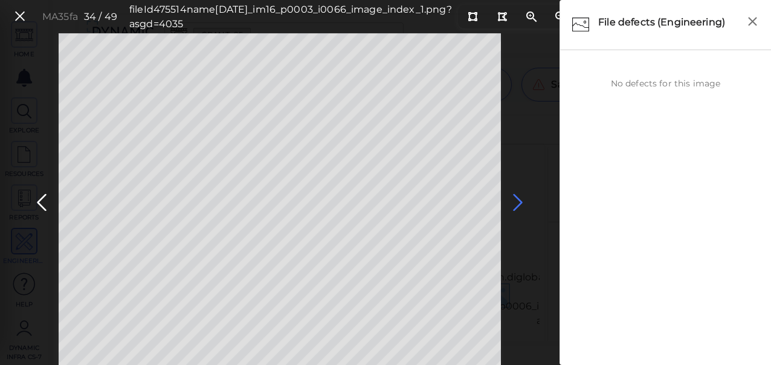
click at [520, 205] on icon at bounding box center [517, 203] width 19 height 24
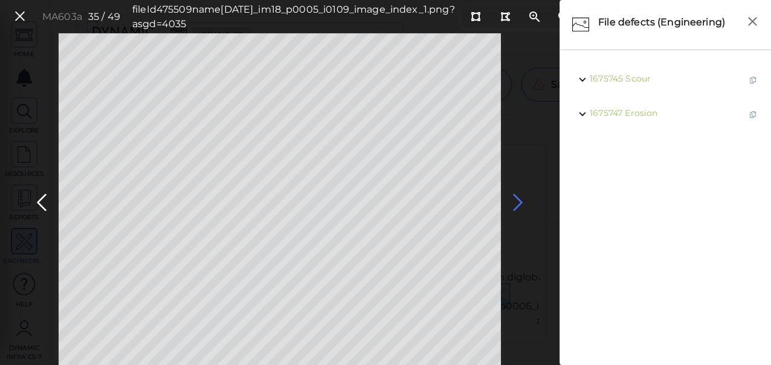
click at [520, 203] on icon at bounding box center [517, 203] width 19 height 24
click at [517, 205] on icon at bounding box center [517, 203] width 19 height 24
click at [518, 201] on icon at bounding box center [517, 203] width 19 height 24
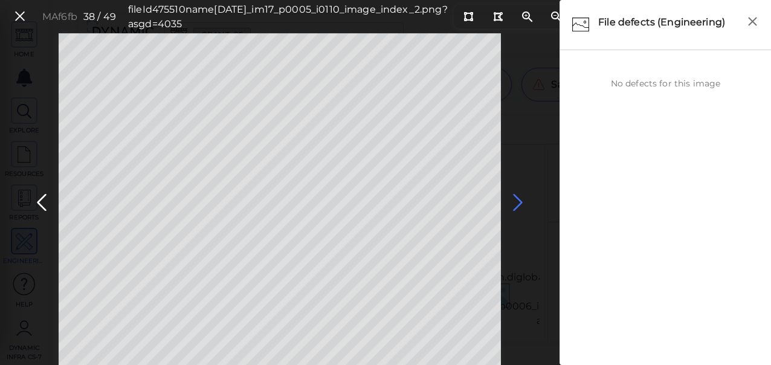
click at [518, 201] on icon at bounding box center [517, 203] width 19 height 24
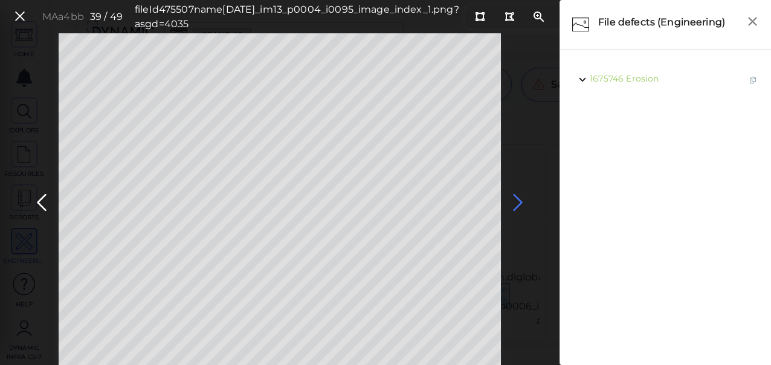
click at [516, 201] on icon at bounding box center [517, 203] width 19 height 24
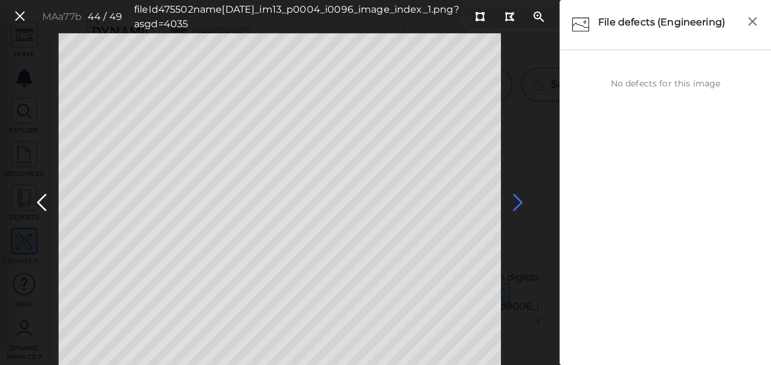
click at [516, 201] on icon at bounding box center [517, 203] width 19 height 24
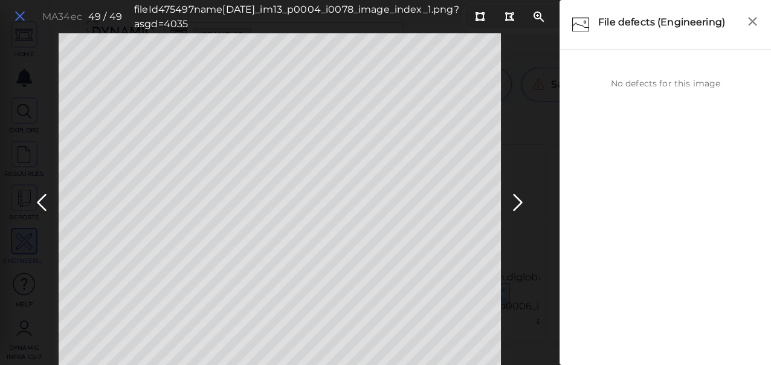
click at [18, 16] on icon at bounding box center [19, 16] width 13 height 16
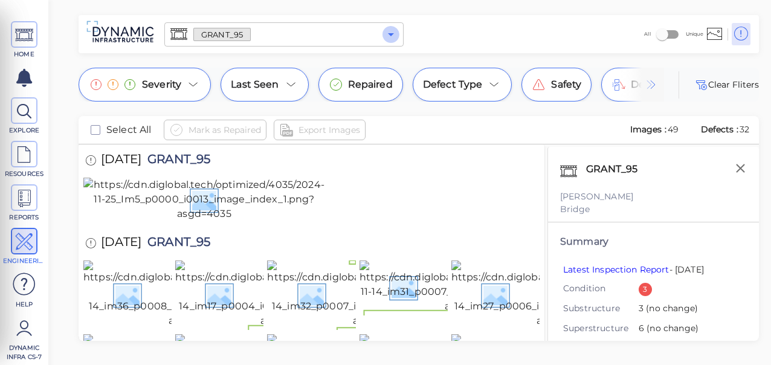
click at [390, 33] on icon "Open" at bounding box center [391, 34] width 6 height 3
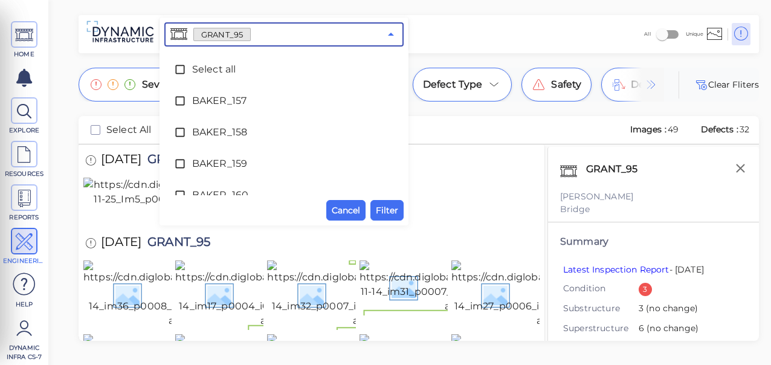
scroll to position [2999, 0]
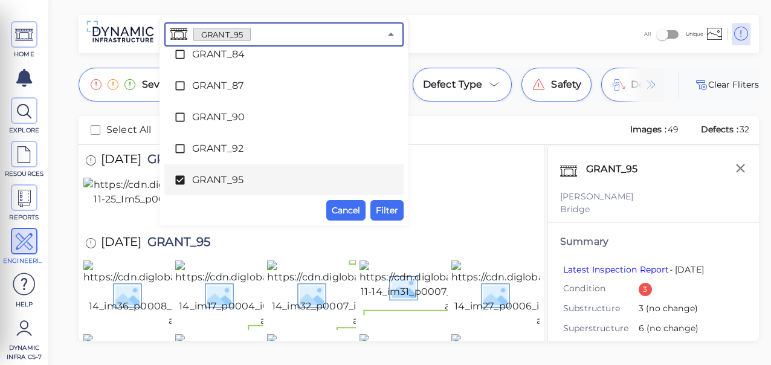
click at [184, 178] on icon at bounding box center [179, 180] width 9 height 9
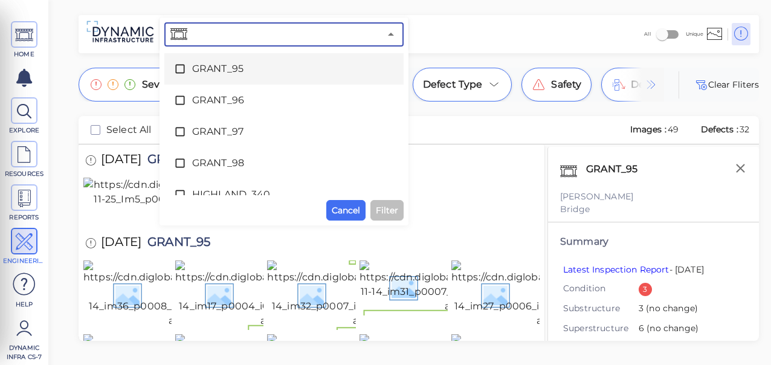
scroll to position [3127, 0]
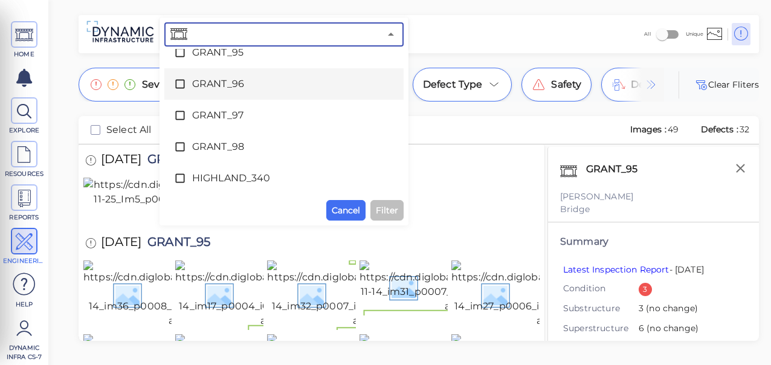
click at [179, 82] on icon at bounding box center [180, 84] width 12 height 12
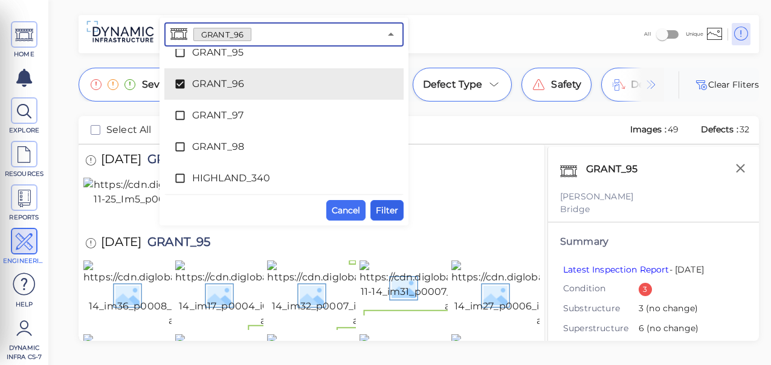
click at [389, 205] on span "Filter" at bounding box center [387, 210] width 22 height 14
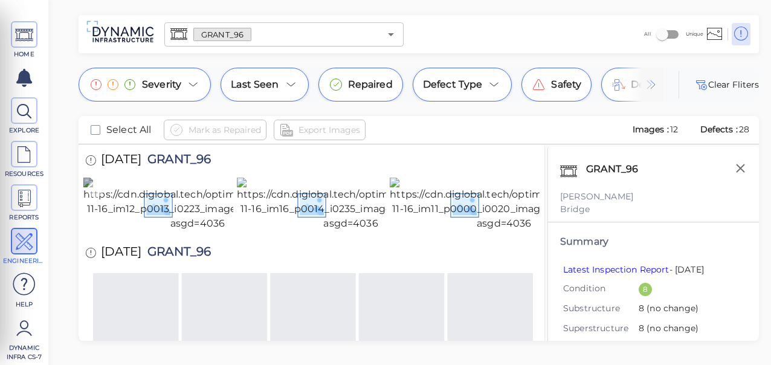
click at [203, 231] on img at bounding box center [197, 204] width 228 height 53
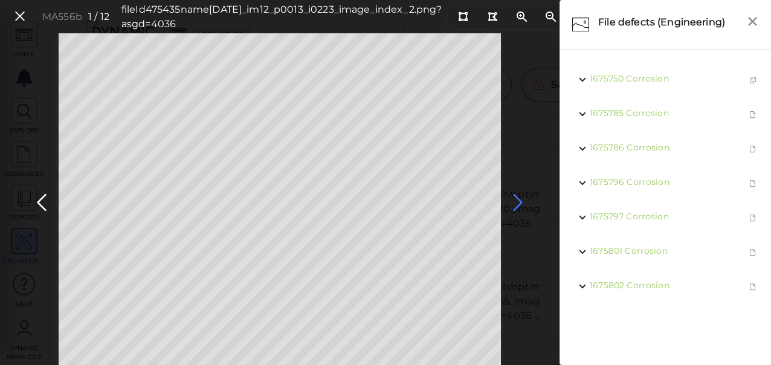
click at [511, 204] on icon at bounding box center [517, 203] width 19 height 24
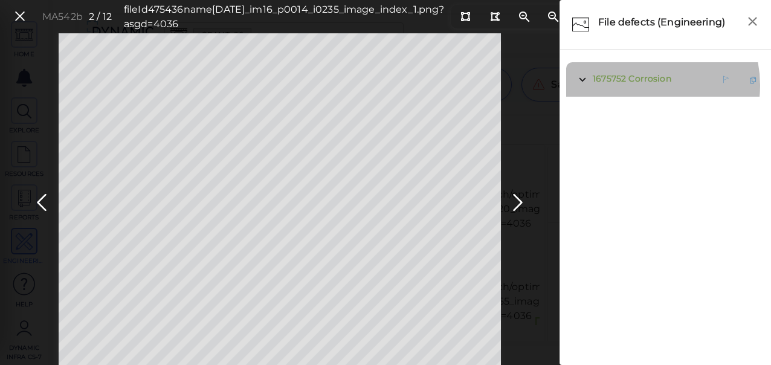
click at [638, 85] on span "1675752 Corrosion" at bounding box center [631, 79] width 82 height 15
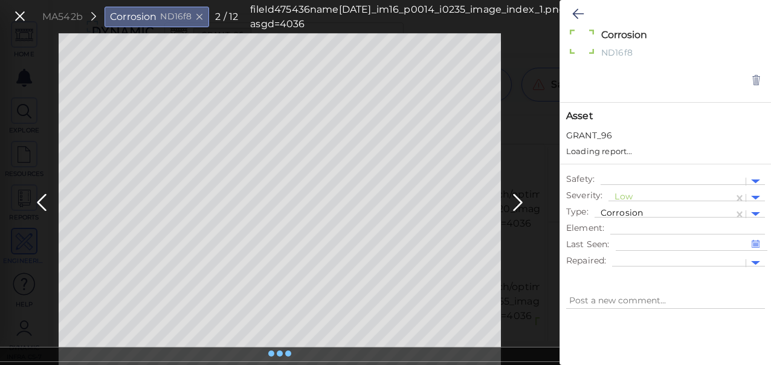
type textarea "x"
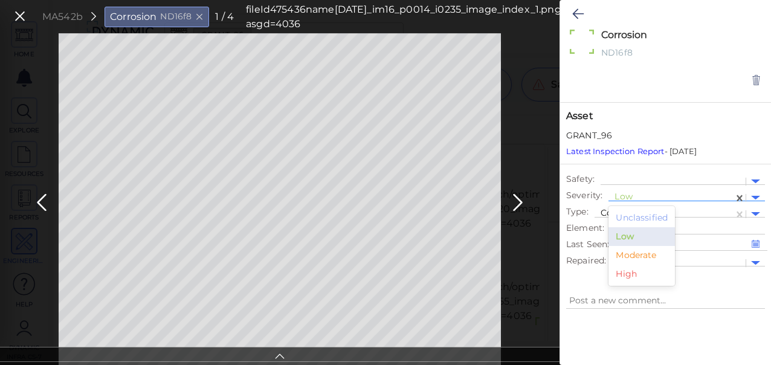
click at [628, 195] on div at bounding box center [670, 197] width 113 height 13
click at [626, 256] on div "Moderate" at bounding box center [641, 255] width 66 height 19
click at [575, 10] on icon at bounding box center [577, 14] width 11 height 14
type textarea "x"
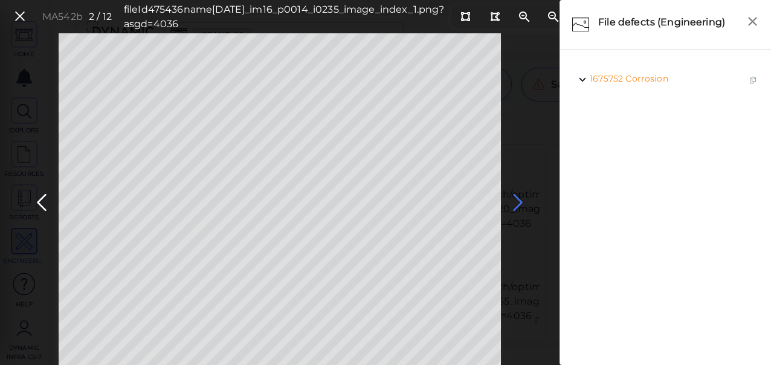
click at [515, 206] on icon at bounding box center [517, 203] width 19 height 24
click at [514, 205] on icon at bounding box center [517, 203] width 19 height 24
click at [514, 204] on icon at bounding box center [517, 203] width 19 height 24
click at [515, 204] on icon at bounding box center [517, 203] width 19 height 24
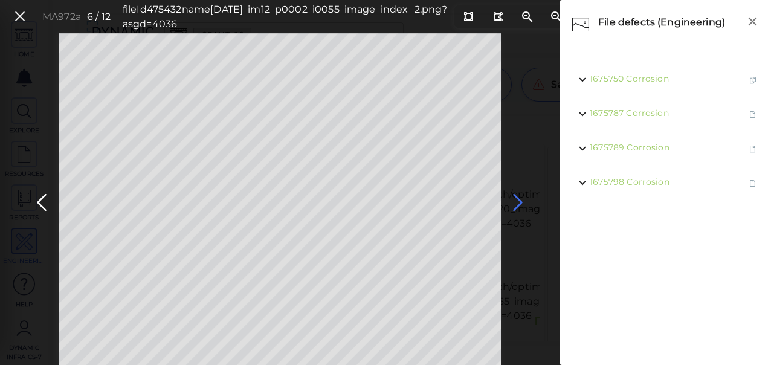
click at [515, 204] on icon at bounding box center [517, 203] width 19 height 24
click at [517, 203] on icon at bounding box center [517, 203] width 19 height 24
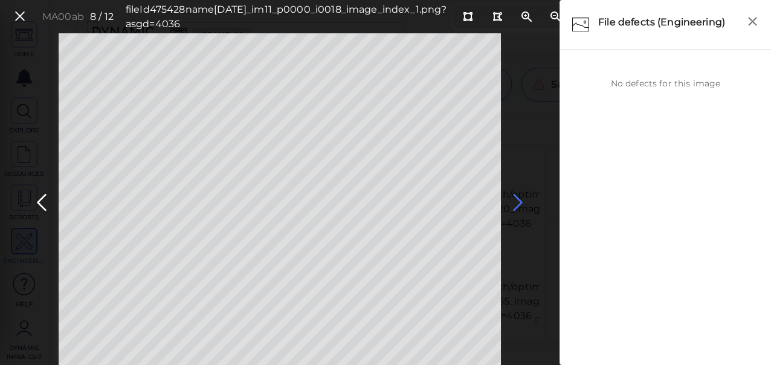
click at [517, 203] on icon at bounding box center [517, 203] width 19 height 24
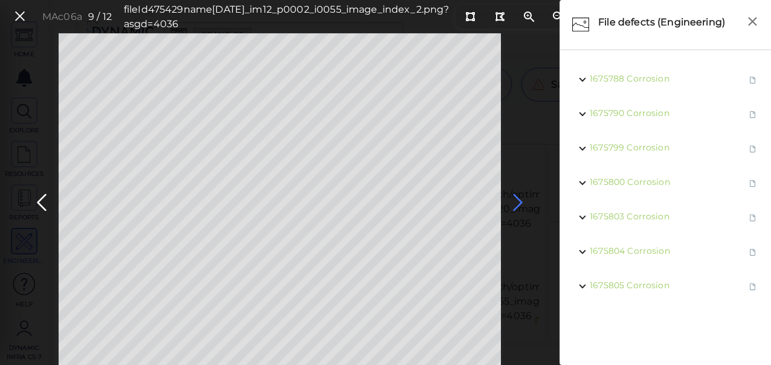
click at [517, 203] on icon at bounding box center [517, 203] width 19 height 24
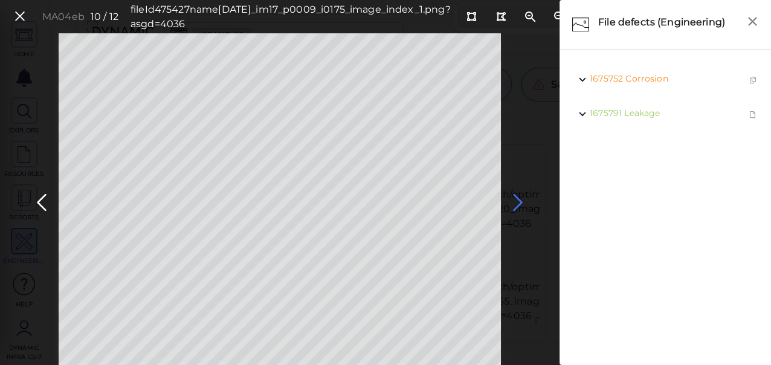
click at [517, 203] on icon at bounding box center [517, 203] width 19 height 24
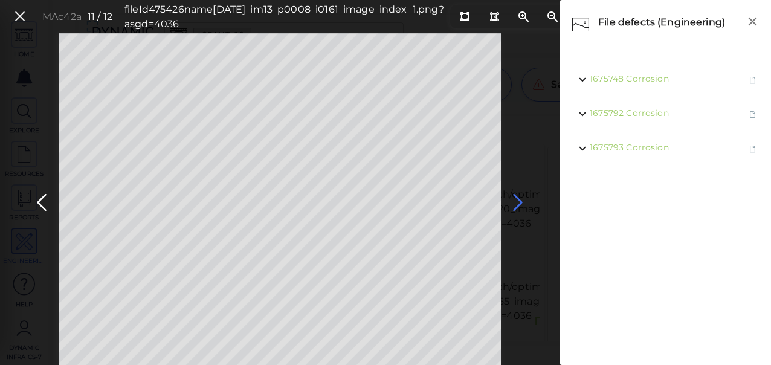
click at [516, 204] on icon at bounding box center [517, 203] width 19 height 24
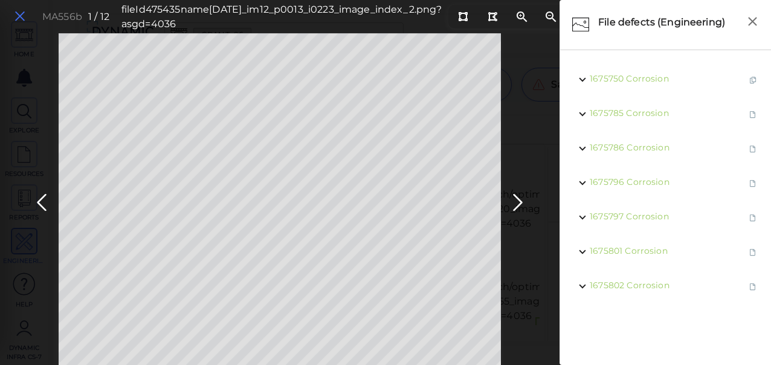
click at [19, 15] on icon at bounding box center [19, 16] width 13 height 16
